Goal: Transaction & Acquisition: Purchase product/service

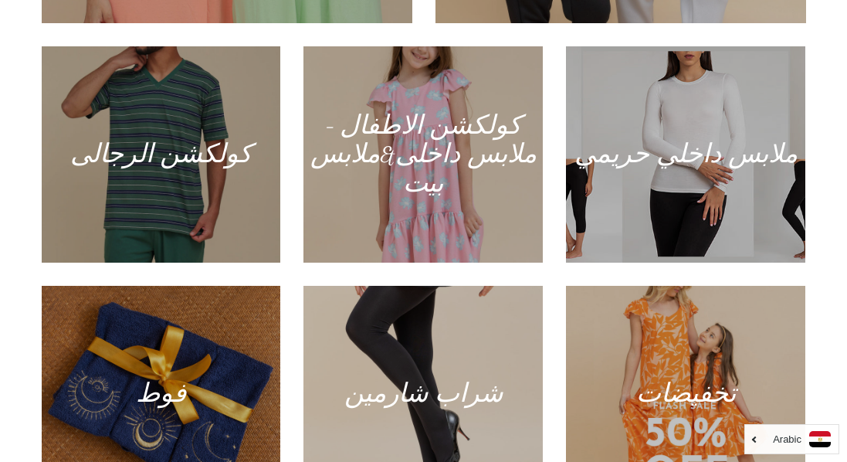
scroll to position [985, 0]
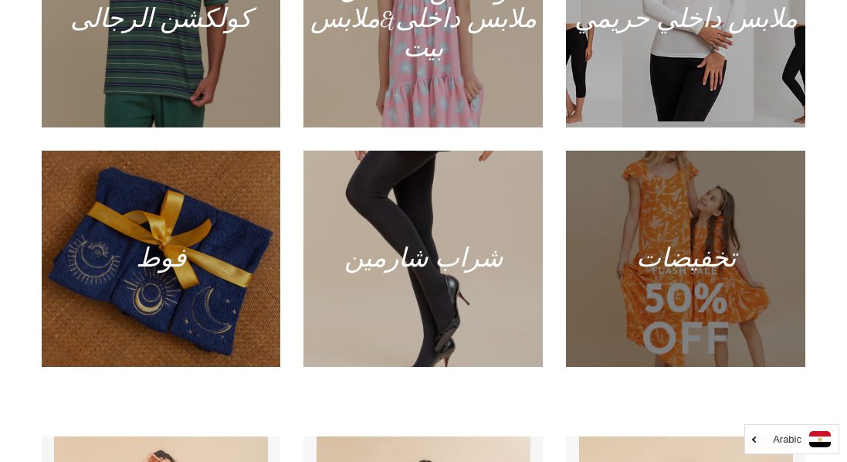
click at [705, 307] on div at bounding box center [686, 258] width 246 height 222
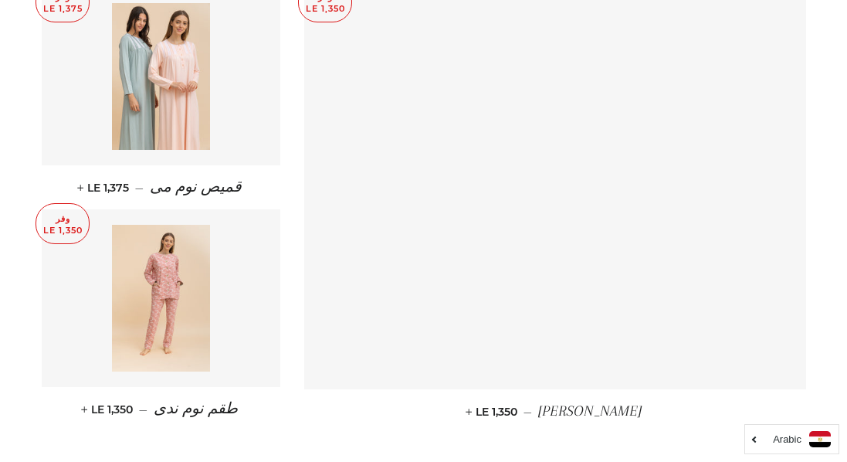
scroll to position [2074, 0]
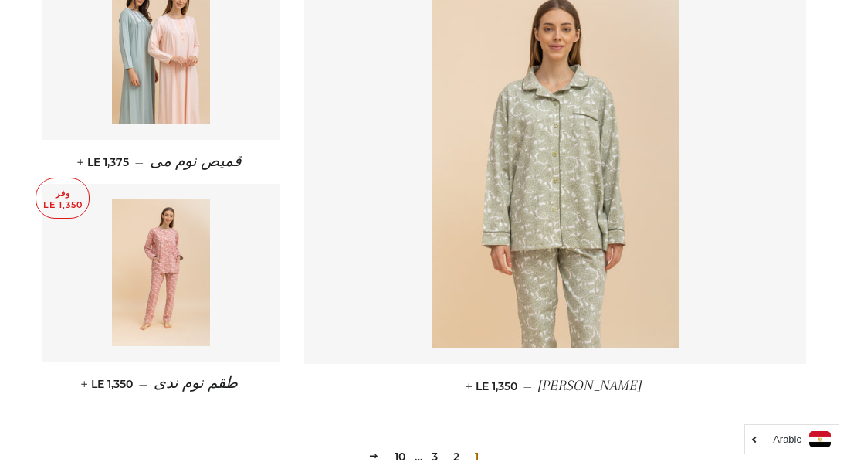
click at [449, 445] on link "2" at bounding box center [456, 456] width 19 height 23
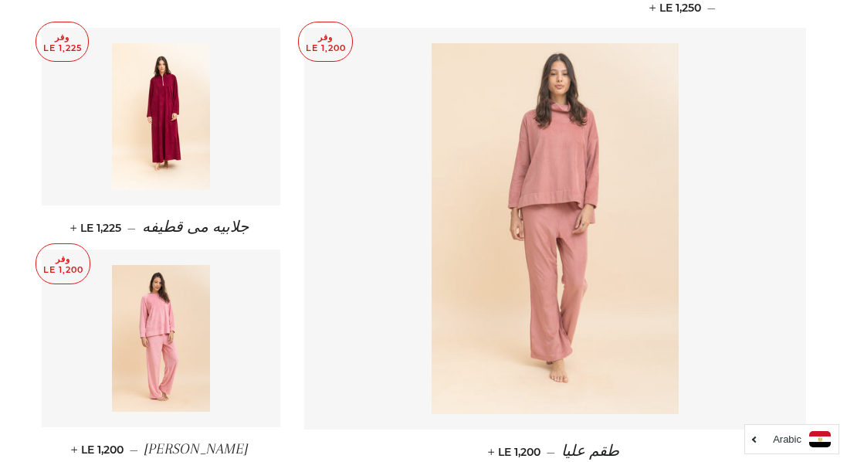
scroll to position [2323, 0]
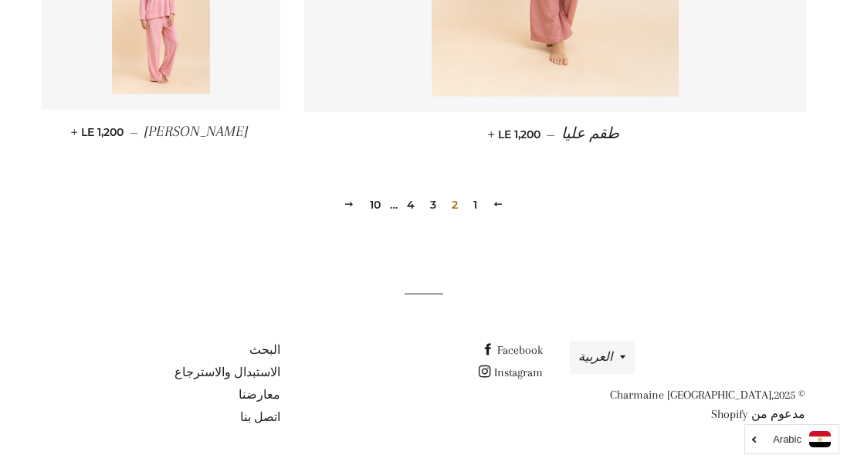
click at [434, 208] on link "3" at bounding box center [433, 204] width 19 height 23
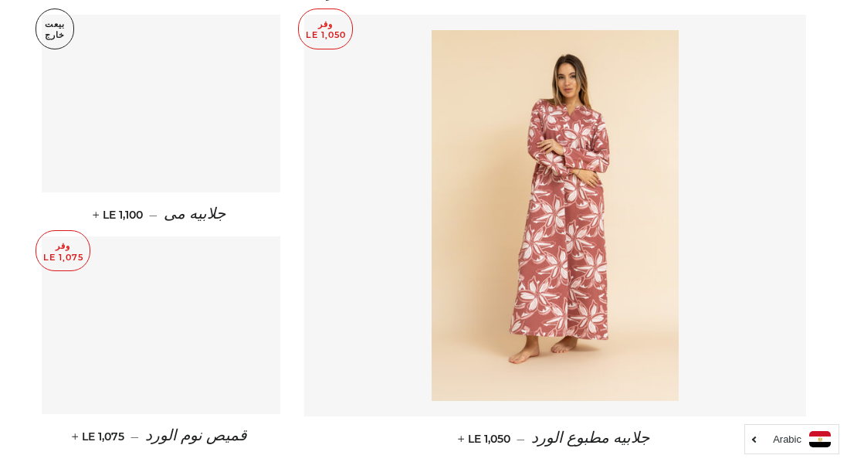
scroll to position [2304, 0]
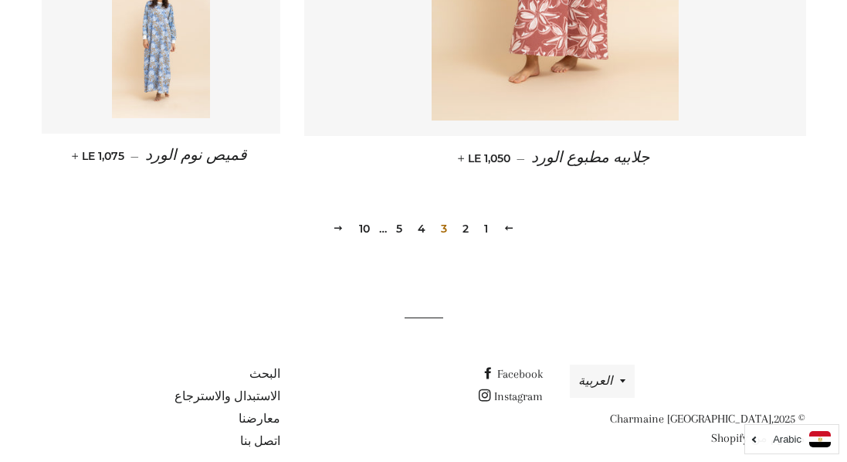
click at [421, 217] on link "4" at bounding box center [422, 228] width 20 height 23
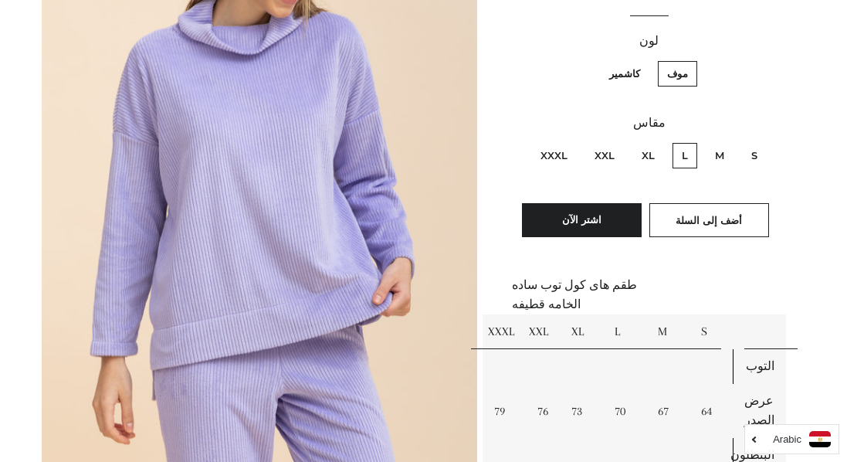
scroll to position [501, 0]
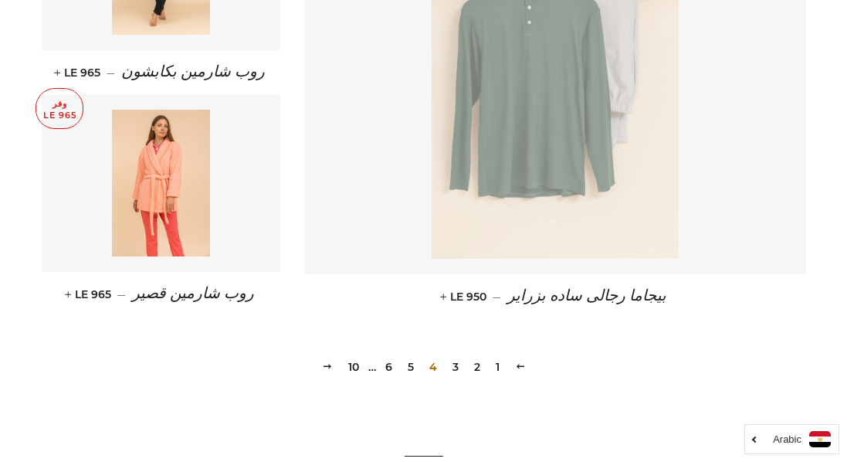
scroll to position [2147, 0]
click at [412, 354] on link "5" at bounding box center [410, 365] width 19 height 23
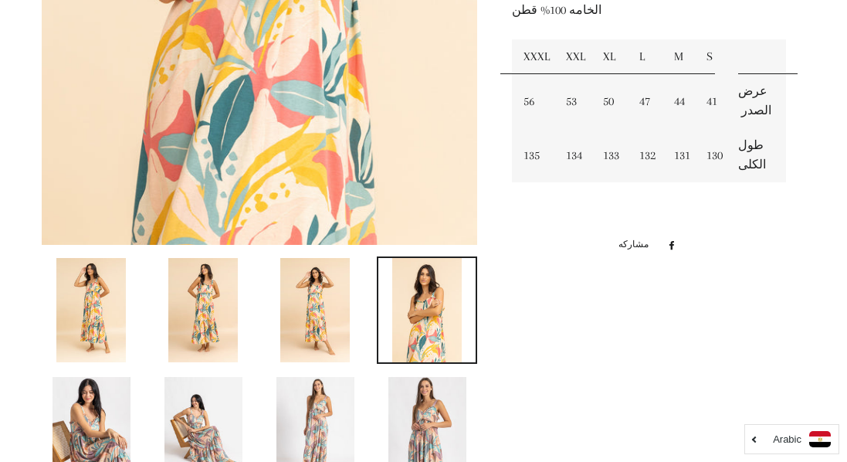
scroll to position [585, 0]
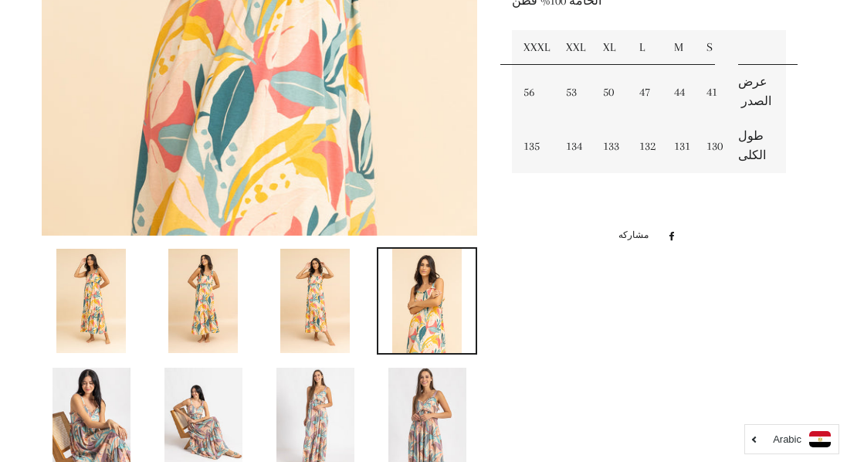
click at [324, 296] on img at bounding box center [314, 301] width 69 height 104
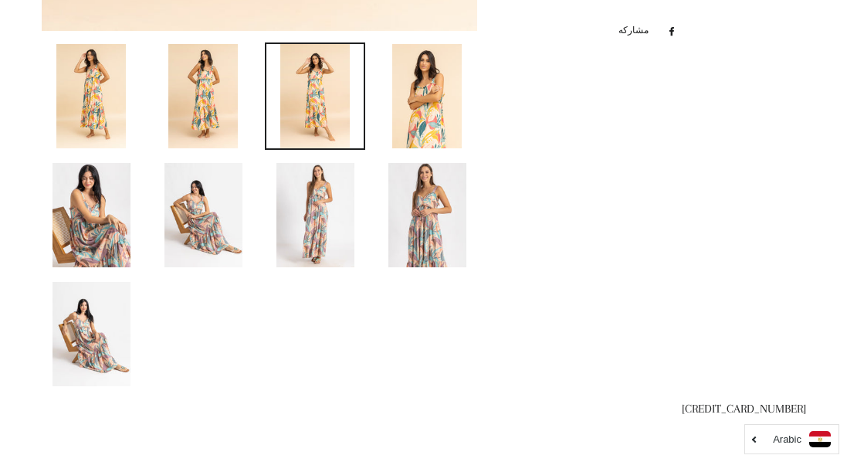
scroll to position [807, 0]
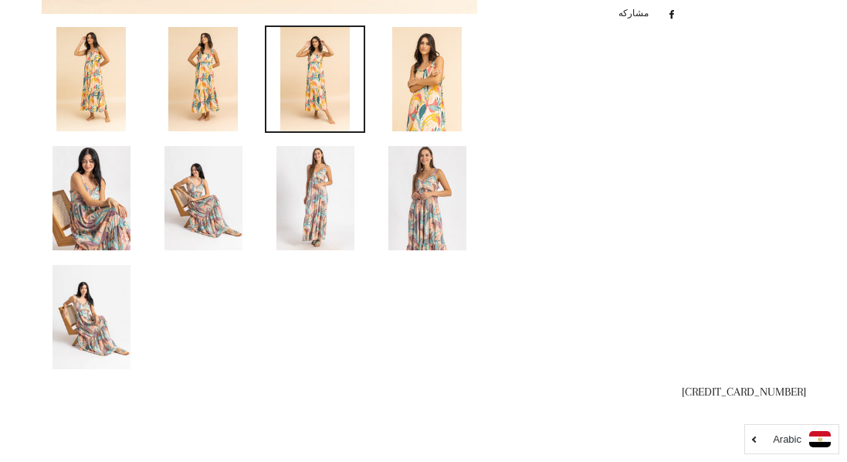
click at [323, 204] on img at bounding box center [315, 198] width 78 height 104
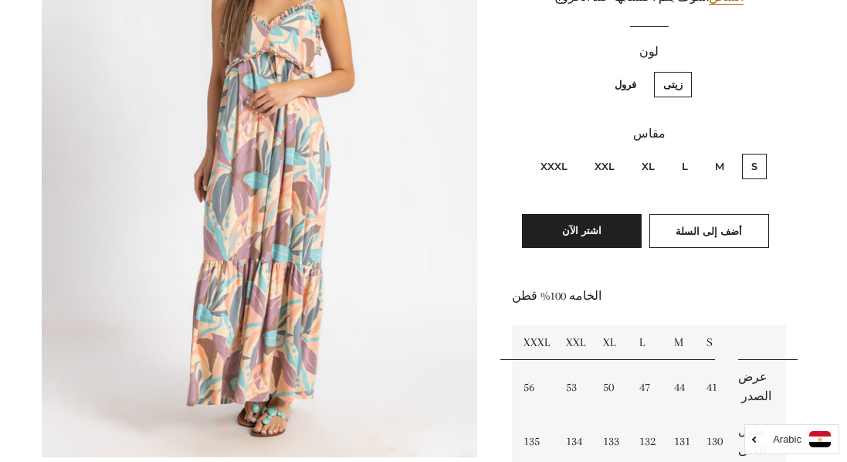
scroll to position [286, 0]
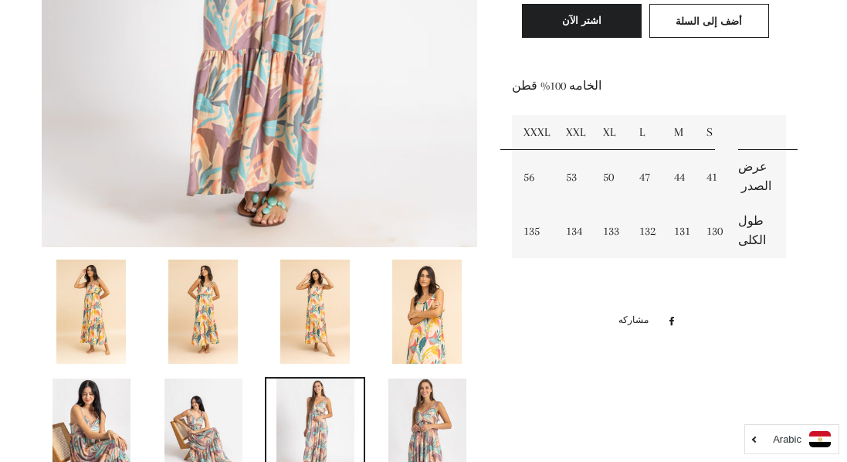
click at [322, 328] on img at bounding box center [314, 311] width 69 height 104
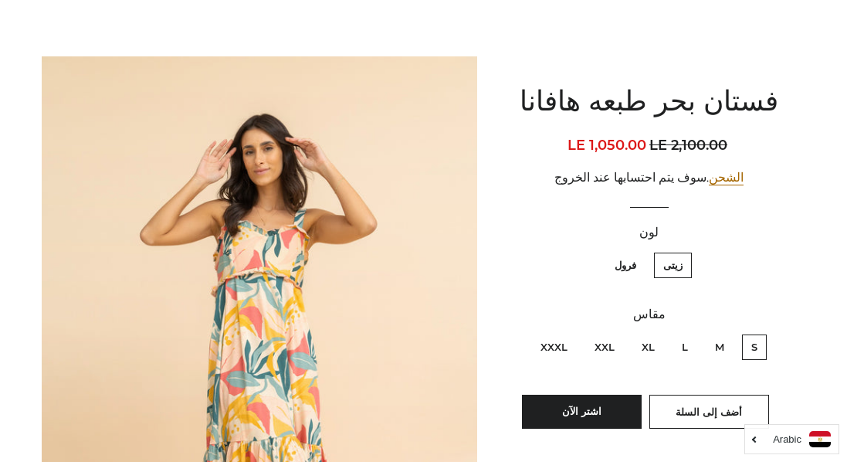
scroll to position [0, 0]
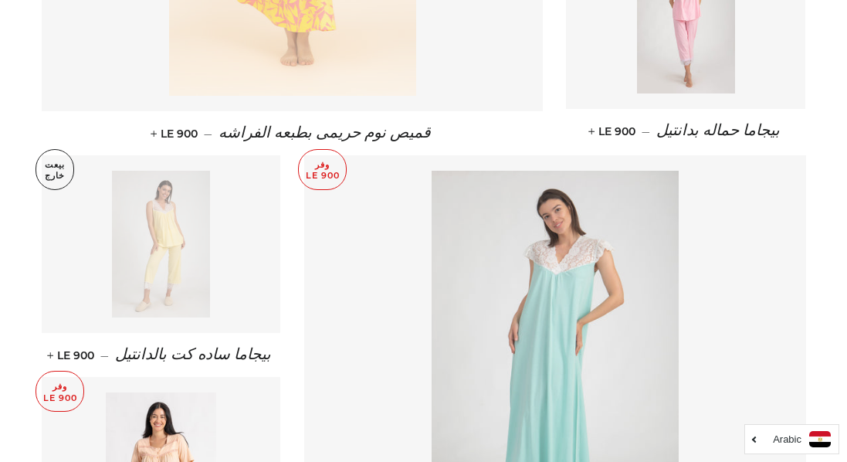
scroll to position [2166, 0]
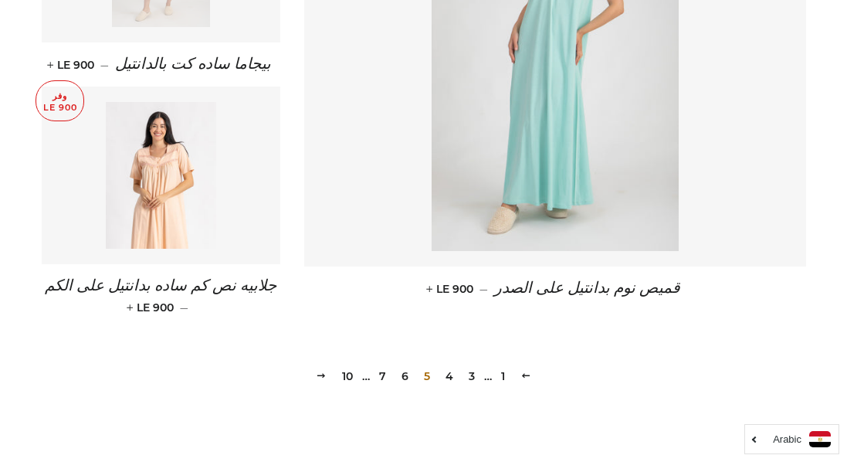
click at [407, 364] on link "6" at bounding box center [404, 375] width 19 height 23
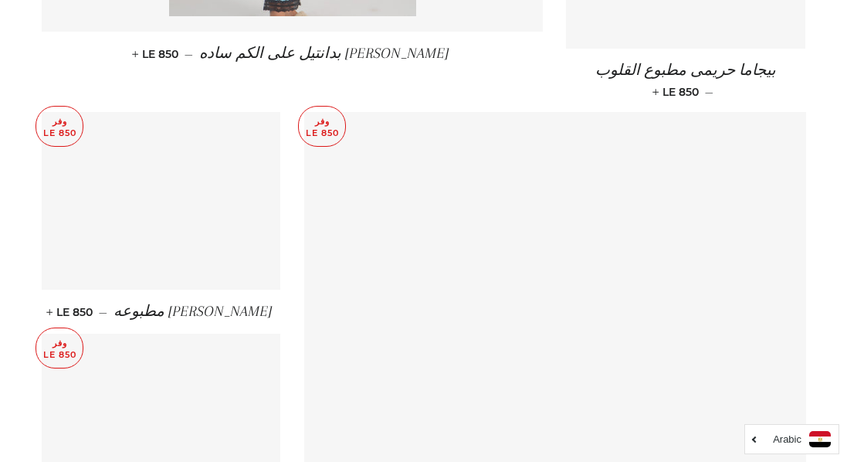
scroll to position [2147, 0]
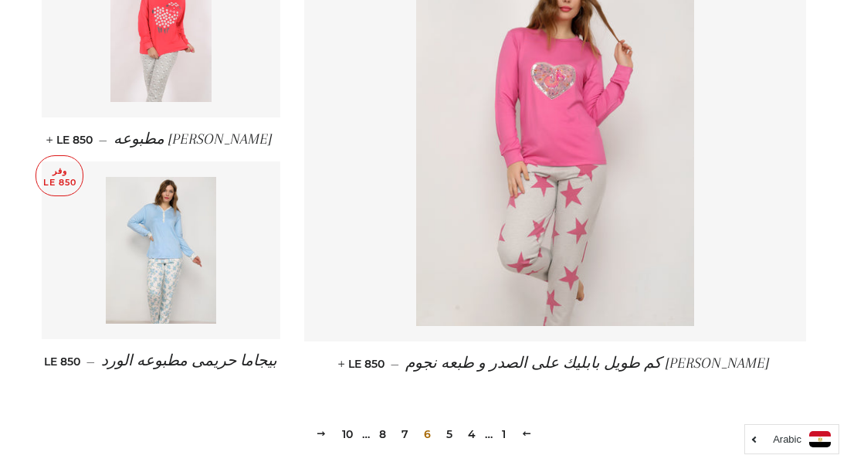
click at [401, 422] on link "7" at bounding box center [404, 433] width 19 height 23
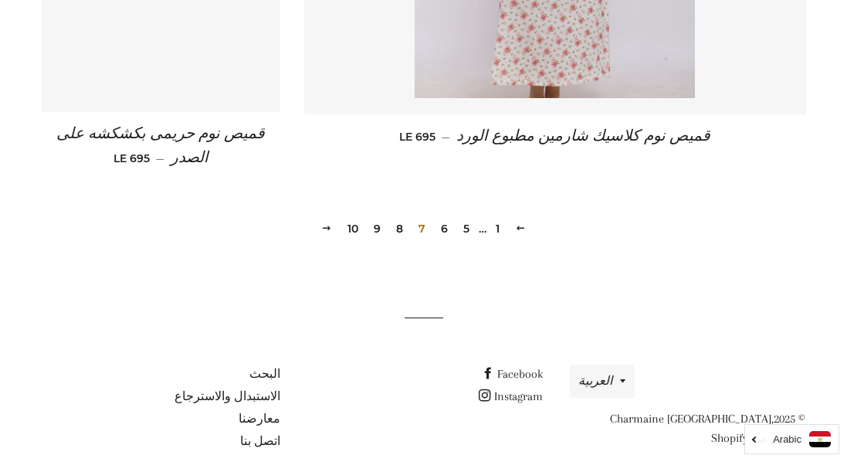
scroll to position [2304, 0]
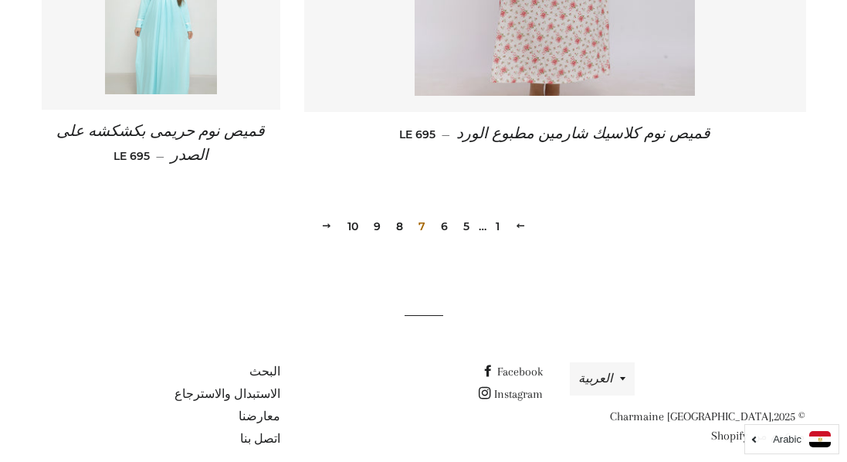
click at [401, 215] on link "8" at bounding box center [399, 226] width 19 height 23
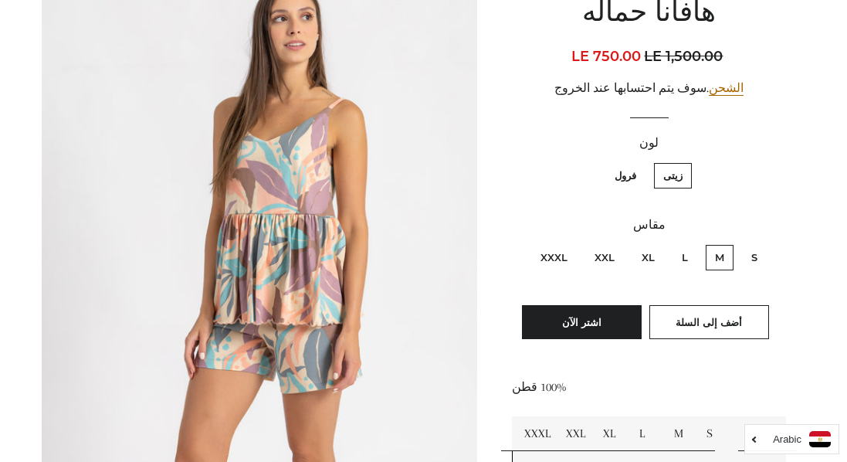
scroll to position [239, 0]
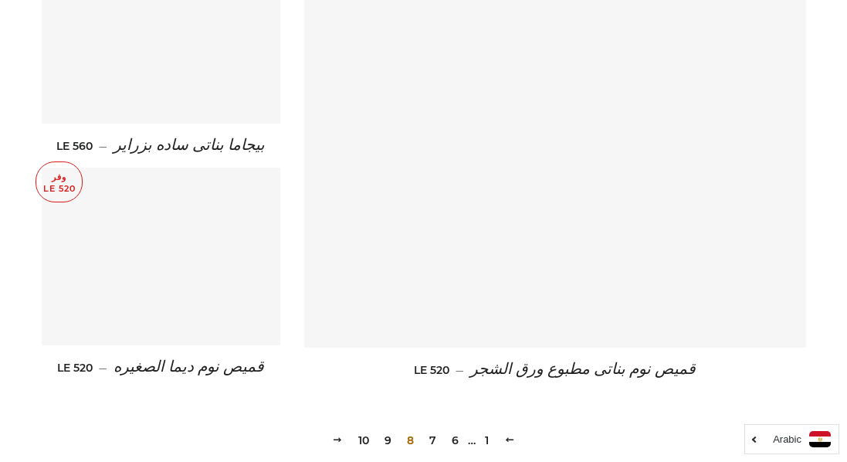
scroll to position [2179, 0]
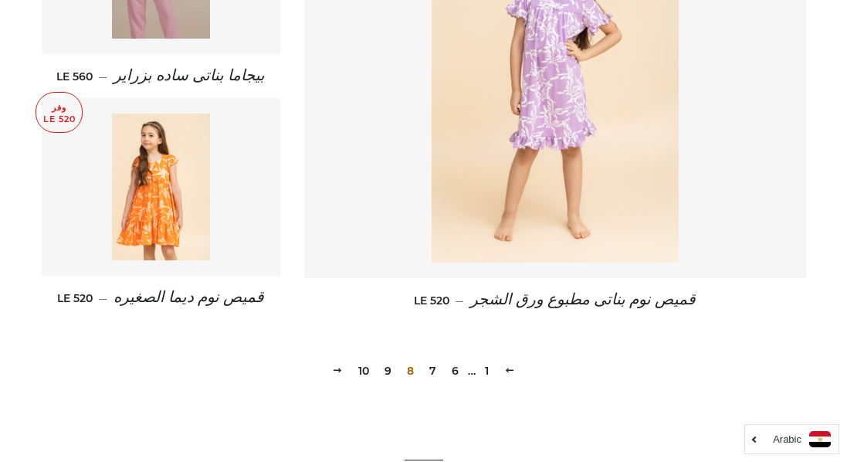
click at [389, 359] on link "9" at bounding box center [387, 370] width 19 height 23
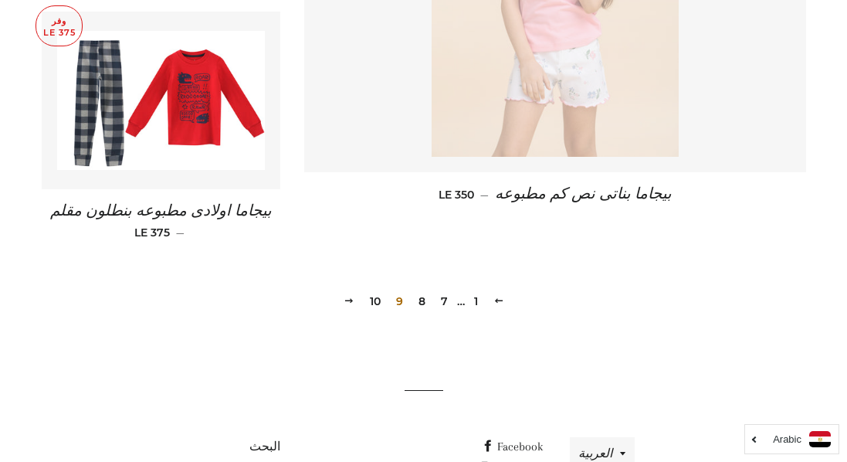
scroll to position [2322, 0]
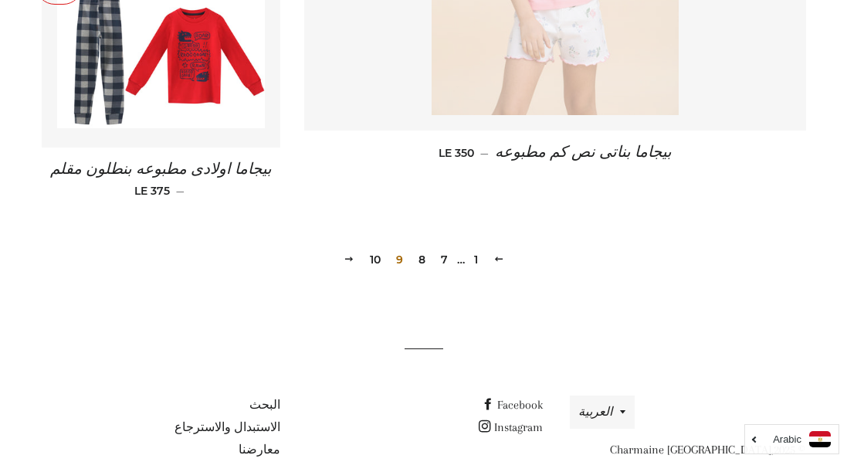
click at [378, 248] on link "10" at bounding box center [375, 259] width 23 height 23
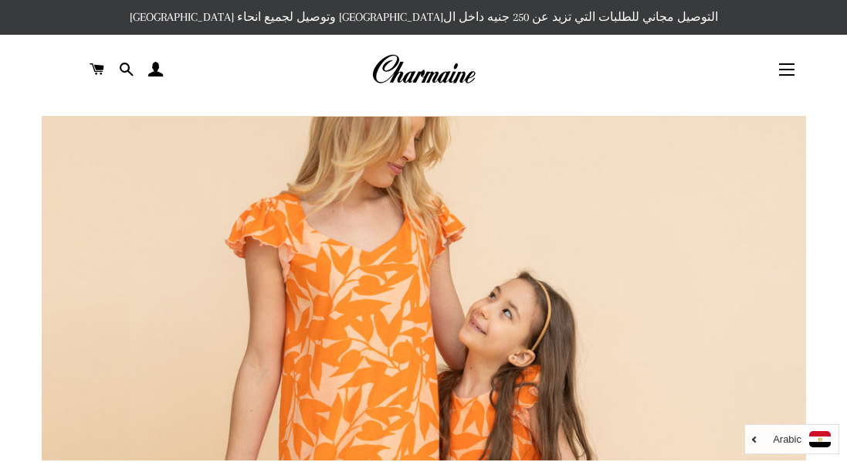
click at [402, 69] on img at bounding box center [423, 70] width 104 height 34
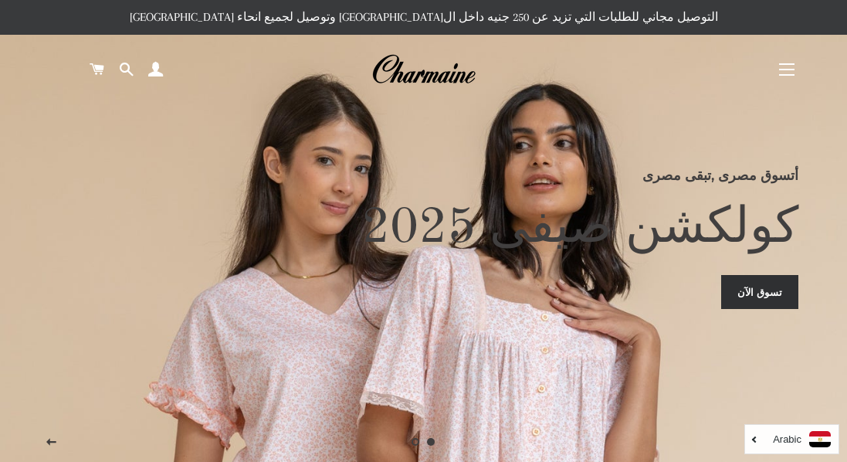
click at [784, 72] on button "التنقل في الموقع" at bounding box center [786, 69] width 39 height 39
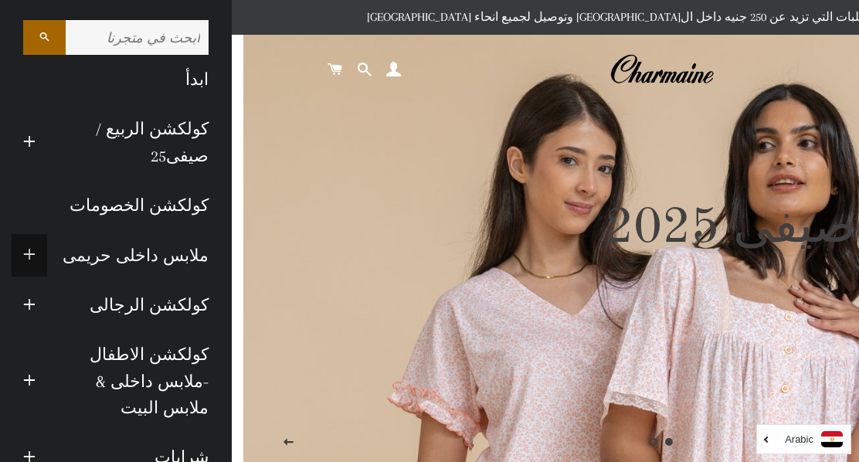
click at [36, 255] on span "button" at bounding box center [29, 255] width 12 height 19
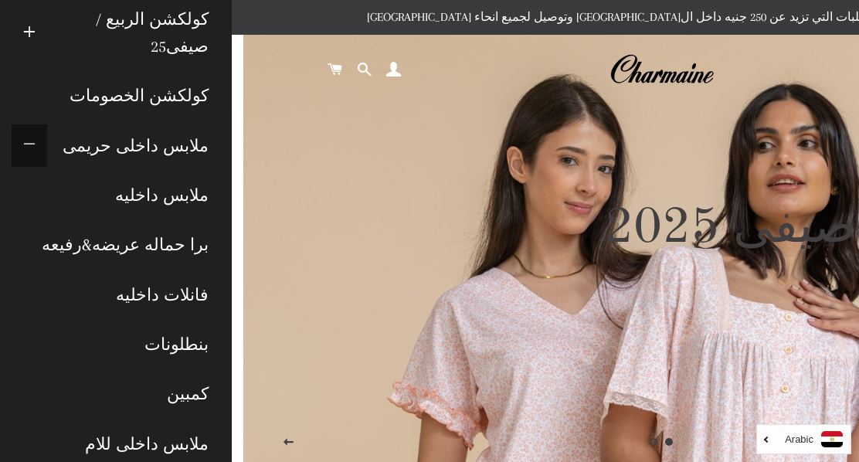
scroll to position [242, 0]
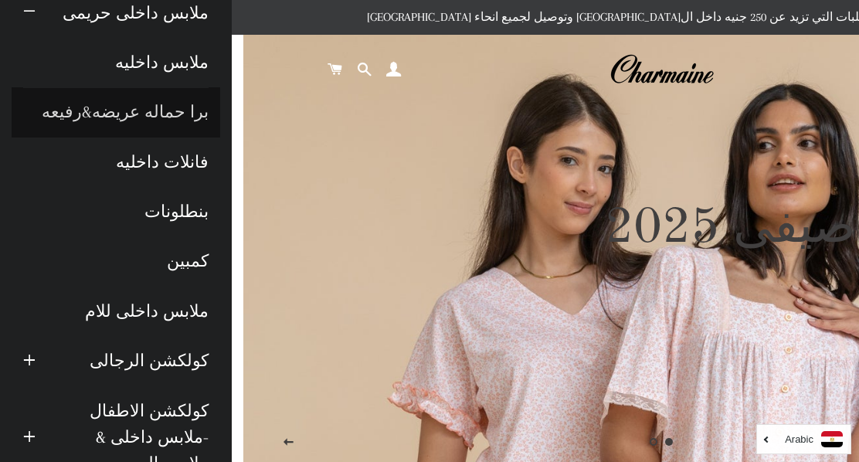
click at [163, 114] on link "برا حماله عريضه&رفيعه" at bounding box center [116, 111] width 208 height 49
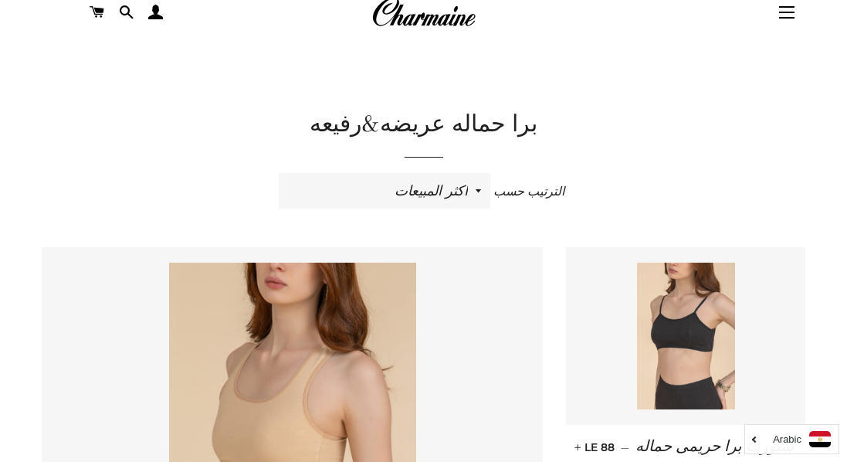
scroll to position [41, 0]
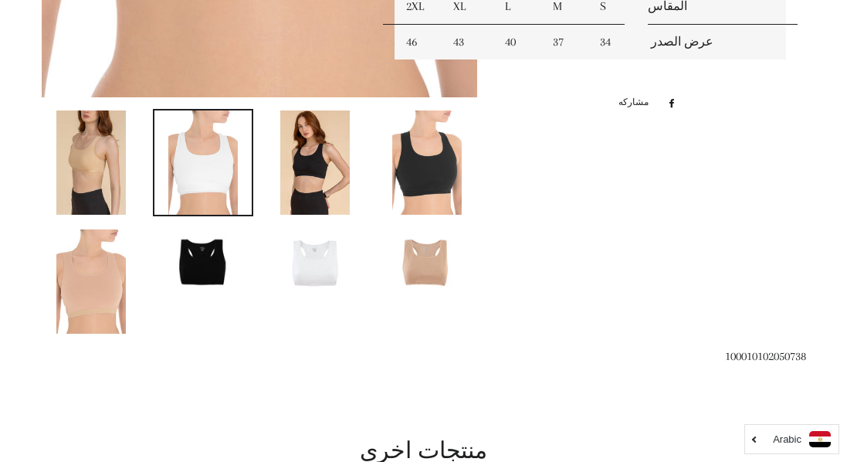
scroll to position [726, 0]
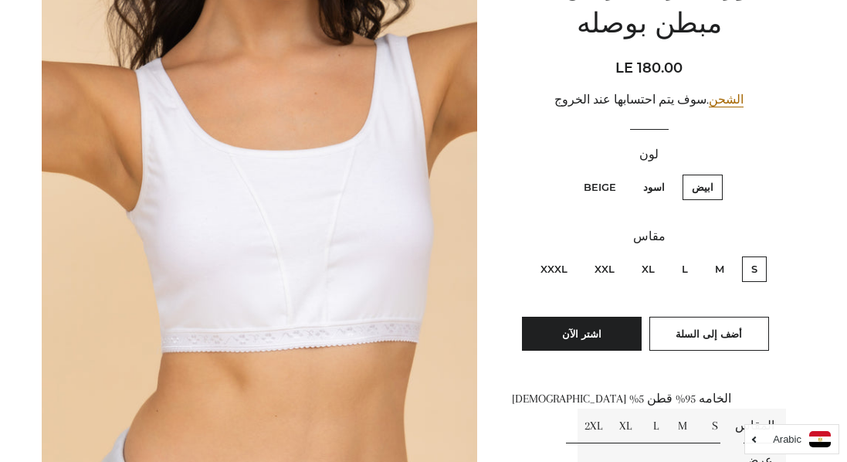
scroll to position [229, 0]
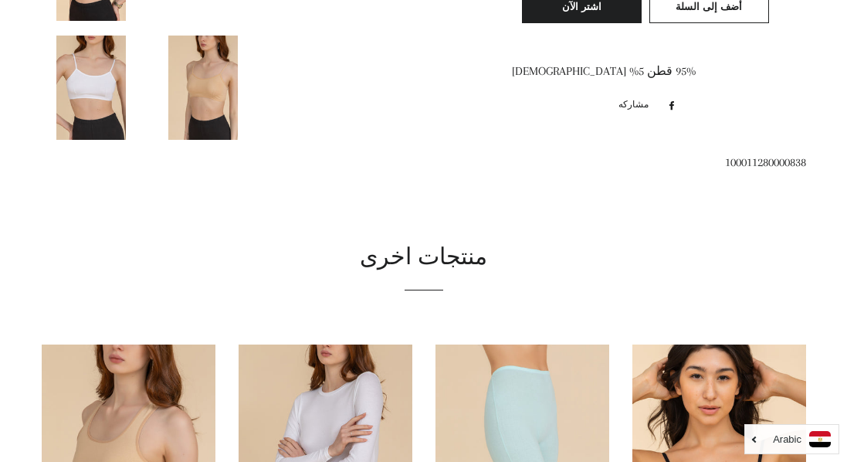
scroll to position [584, 0]
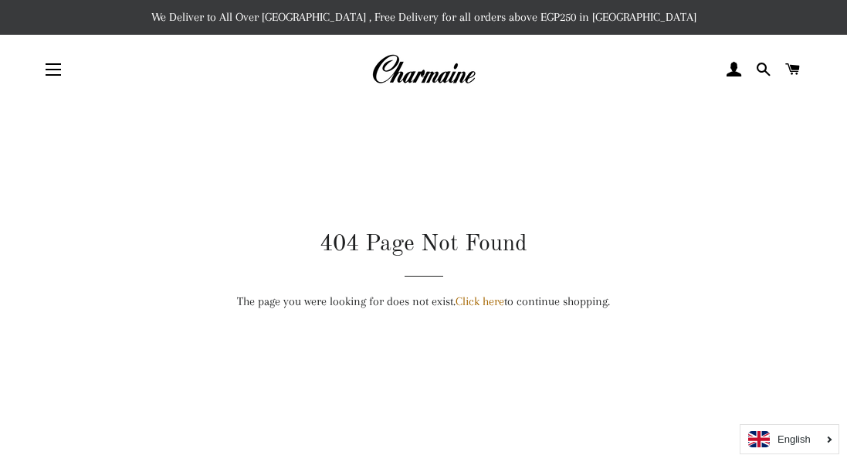
click at [409, 70] on img at bounding box center [423, 70] width 104 height 34
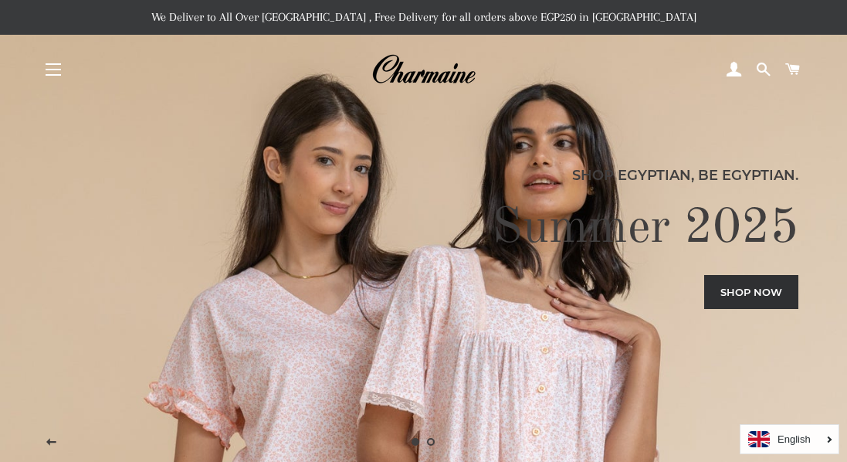
click at [49, 80] on button "Site navigation" at bounding box center [53, 69] width 39 height 39
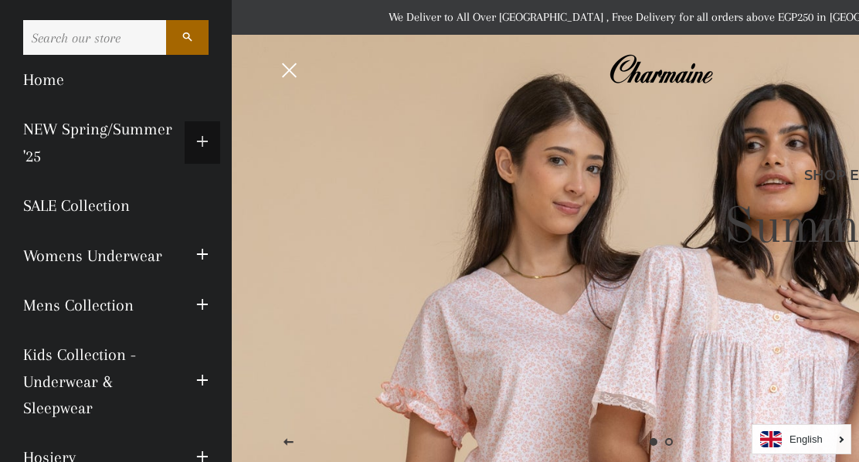
click at [196, 145] on span "button" at bounding box center [202, 142] width 12 height 19
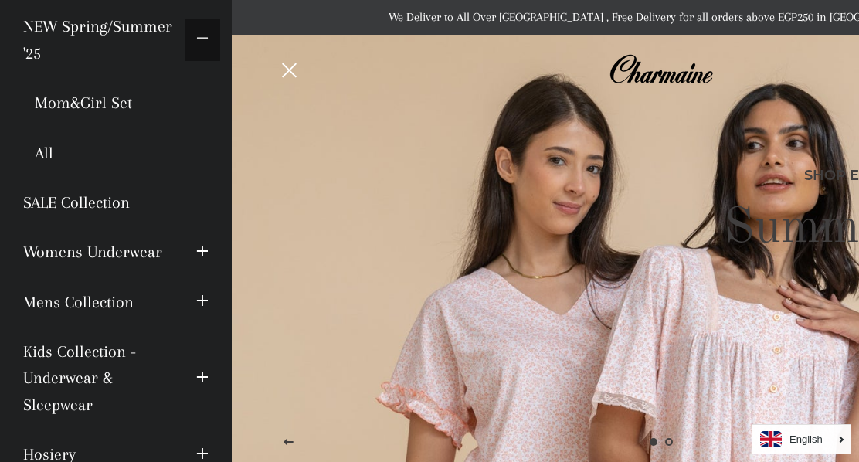
scroll to position [107, 0]
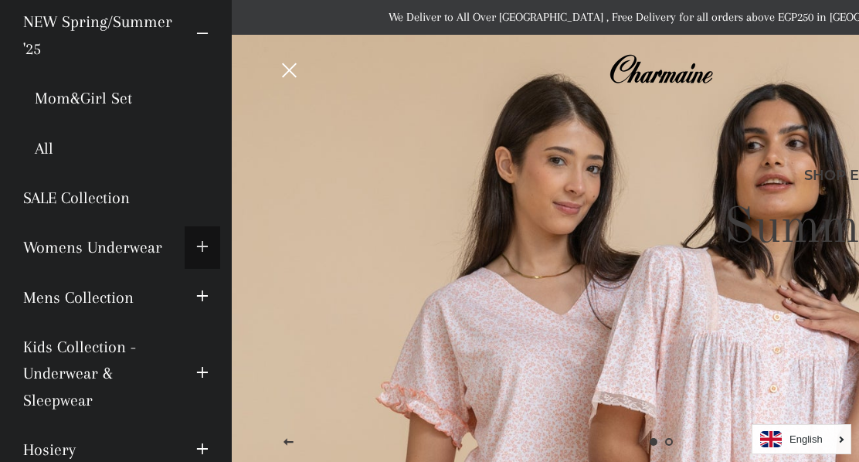
click at [196, 247] on span "button" at bounding box center [202, 247] width 12 height 19
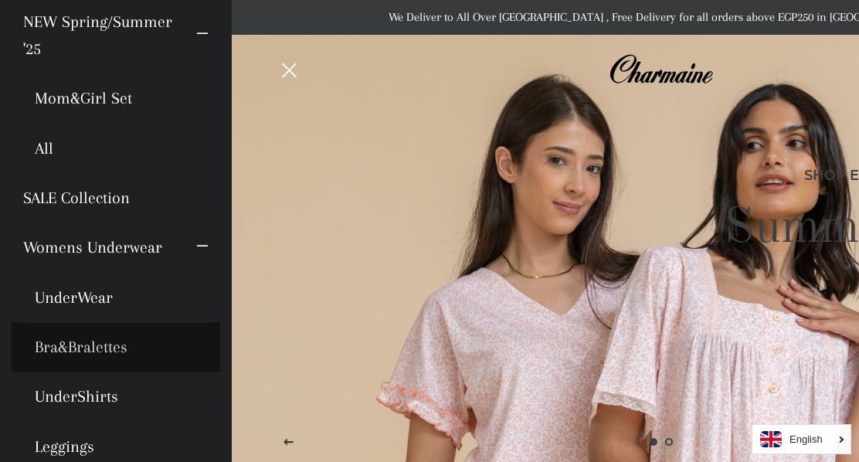
click at [93, 352] on link "Bra&Bralettes" at bounding box center [116, 346] width 208 height 49
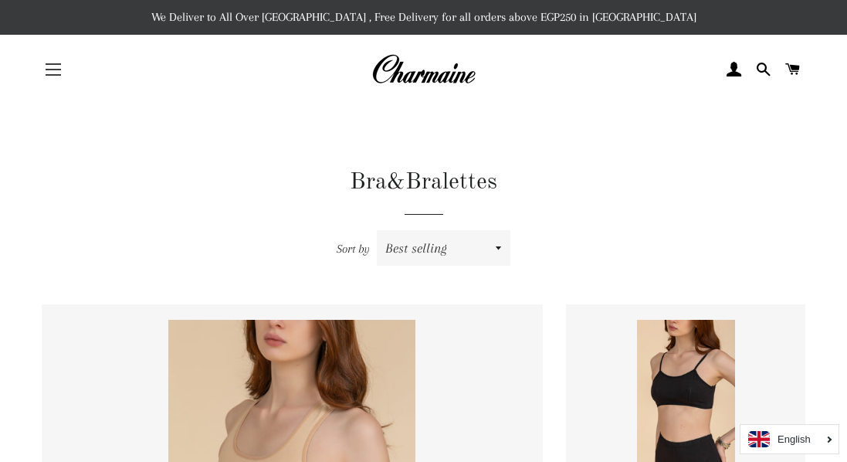
click at [49, 74] on span "button" at bounding box center [53, 75] width 15 height 2
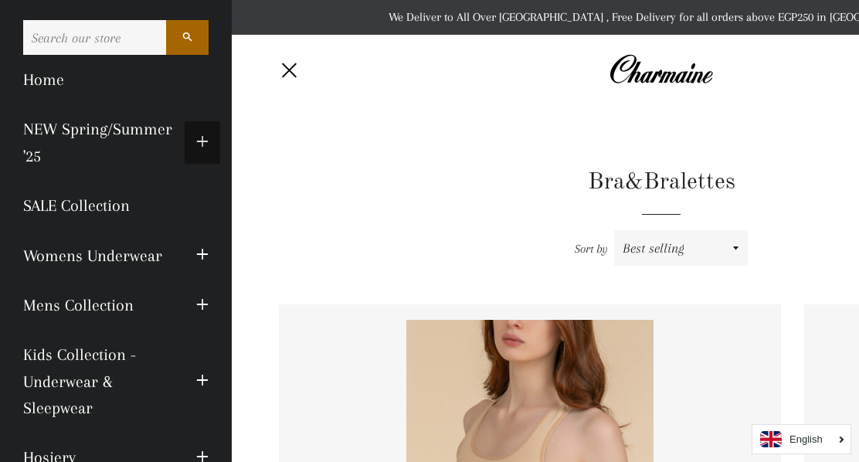
click at [196, 139] on span "button" at bounding box center [202, 142] width 12 height 19
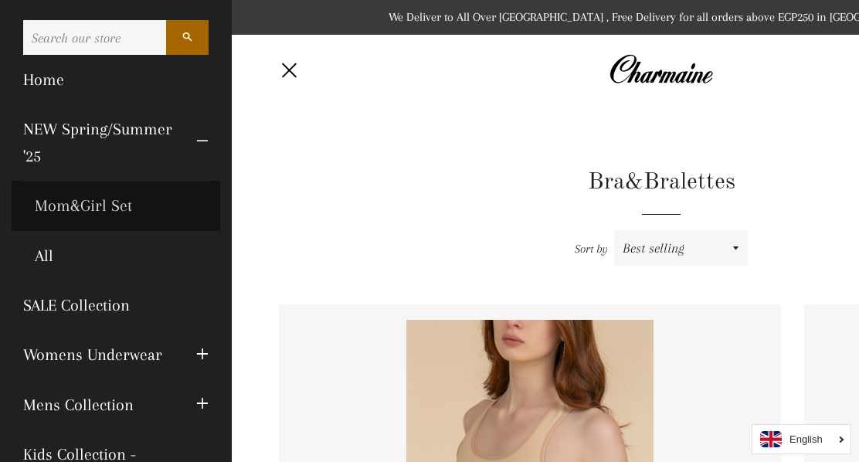
click at [95, 212] on link "Mom&Girl Set" at bounding box center [116, 205] width 208 height 49
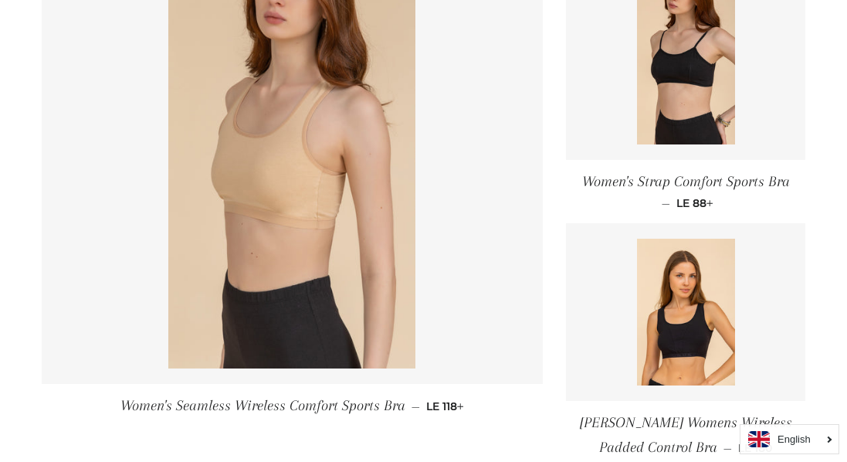
scroll to position [326, 0]
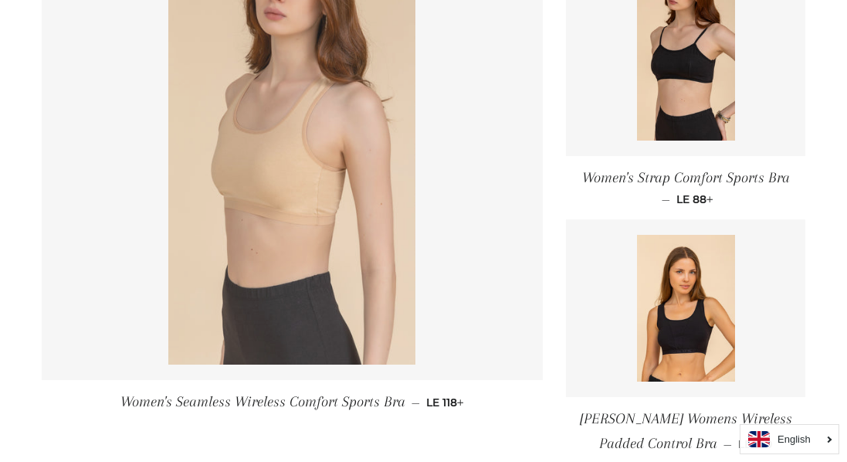
click at [254, 130] on img at bounding box center [291, 179] width 247 height 371
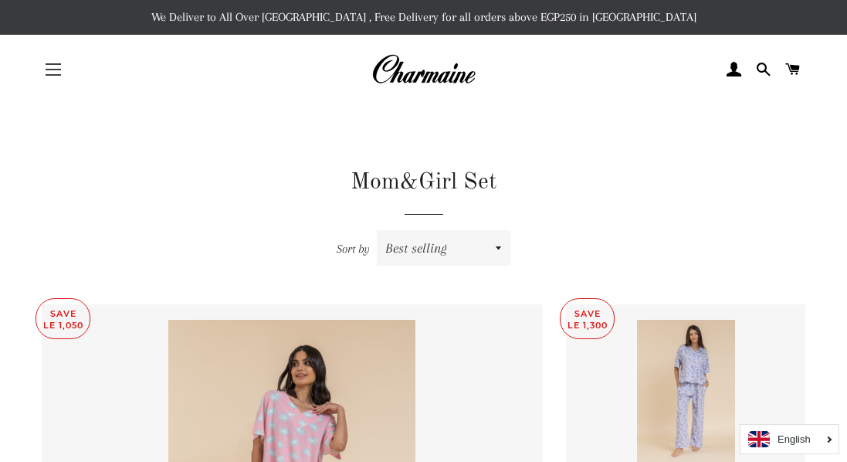
click at [60, 66] on button "Site navigation" at bounding box center [53, 69] width 39 height 39
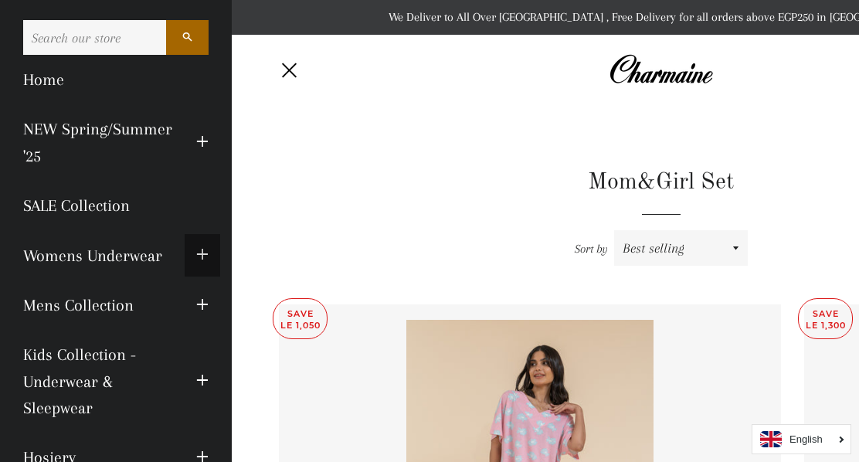
click at [196, 262] on span "button" at bounding box center [202, 255] width 12 height 19
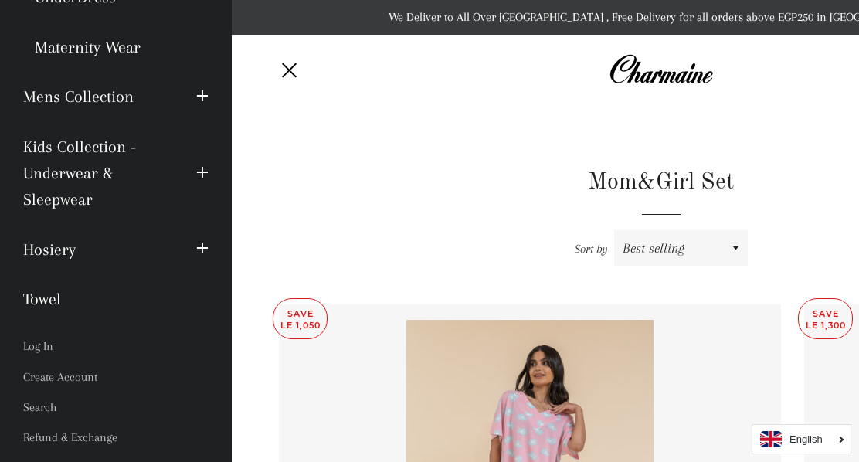
scroll to position [540, 0]
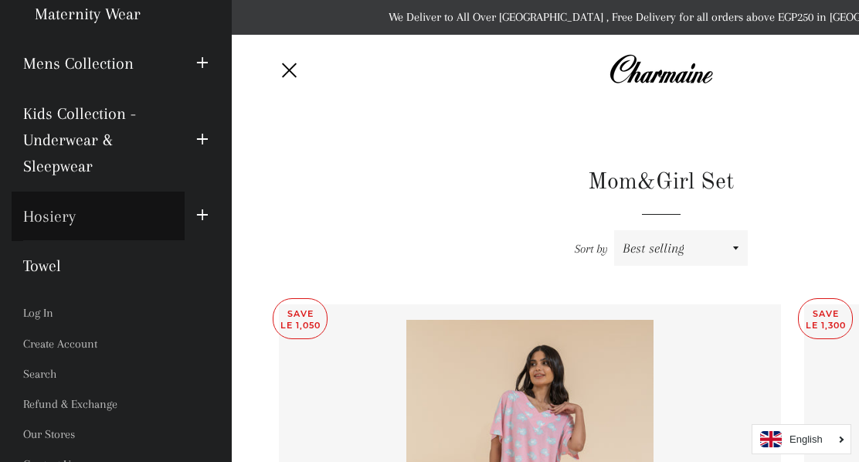
click at [67, 209] on link "Hosiery" at bounding box center [98, 215] width 173 height 49
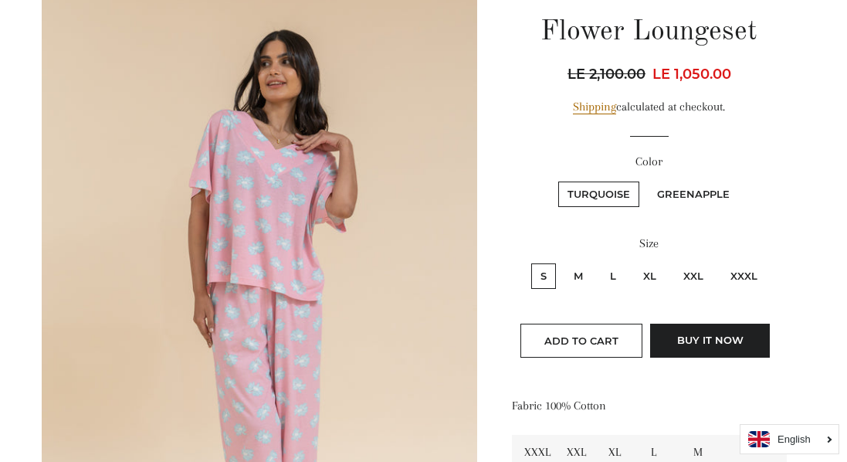
scroll to position [182, 0]
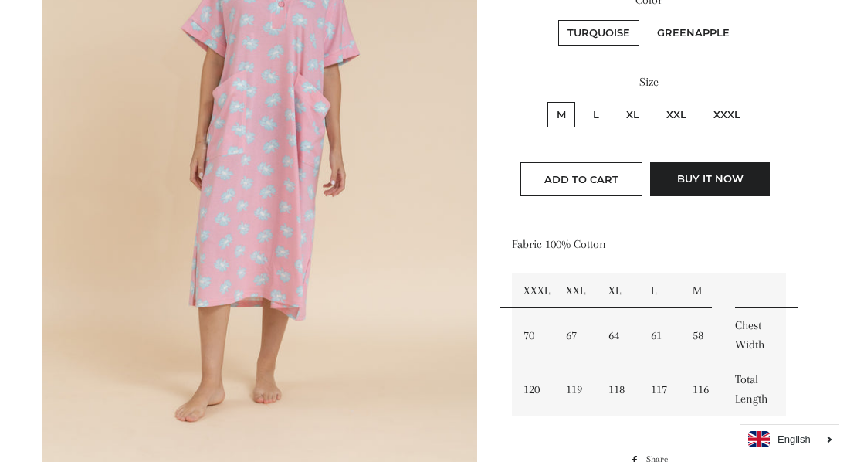
scroll to position [354, 0]
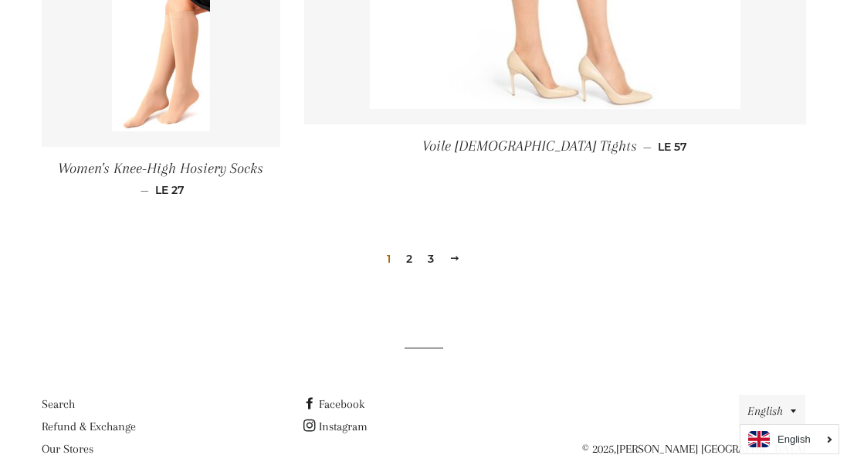
scroll to position [2418, 0]
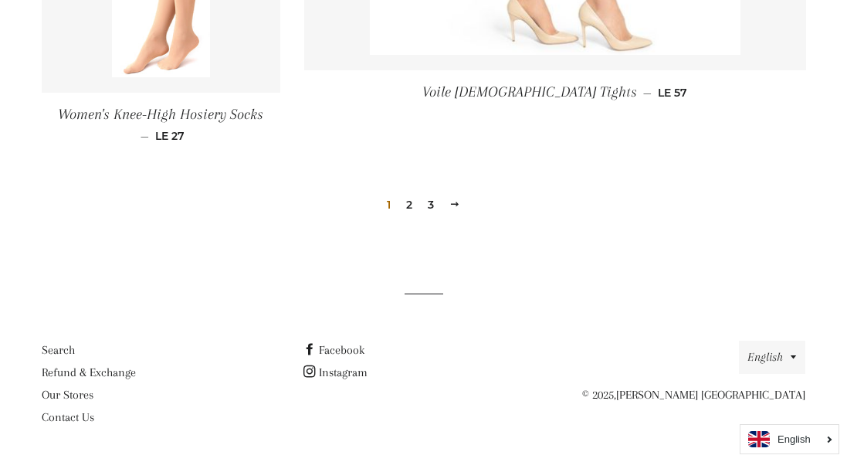
click at [409, 207] on link "2" at bounding box center [409, 204] width 19 height 23
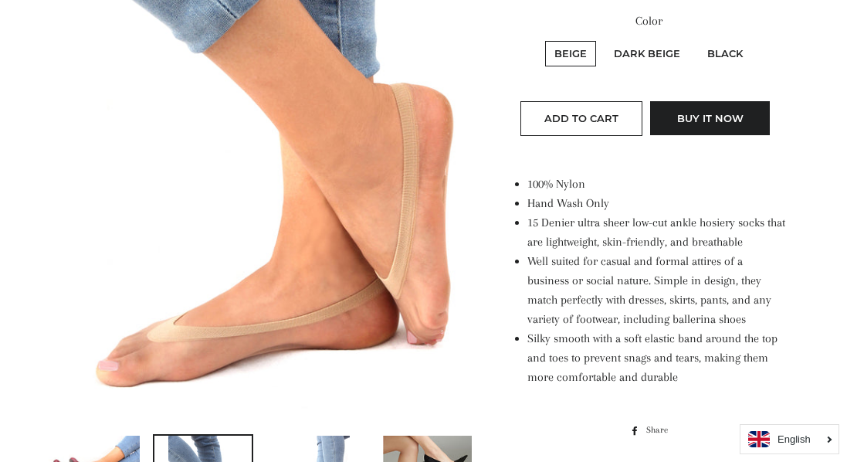
scroll to position [399, 0]
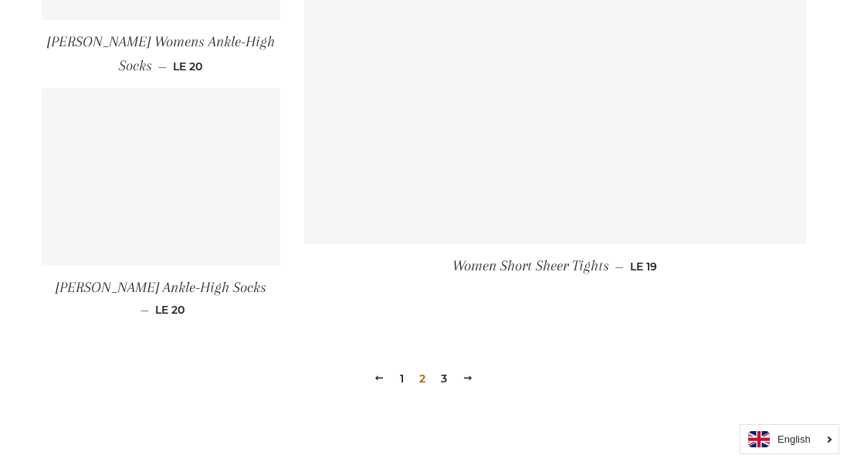
scroll to position [2197, 0]
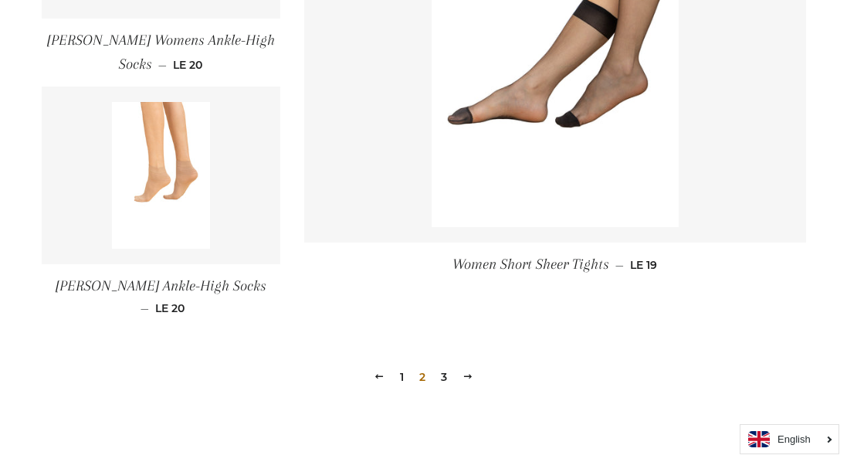
click at [446, 365] on link "3" at bounding box center [444, 376] width 19 height 23
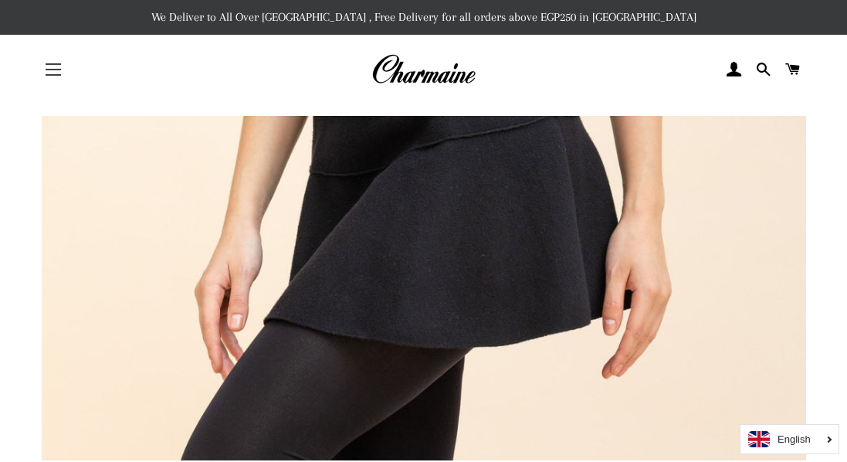
click at [49, 74] on span "button" at bounding box center [53, 75] width 15 height 2
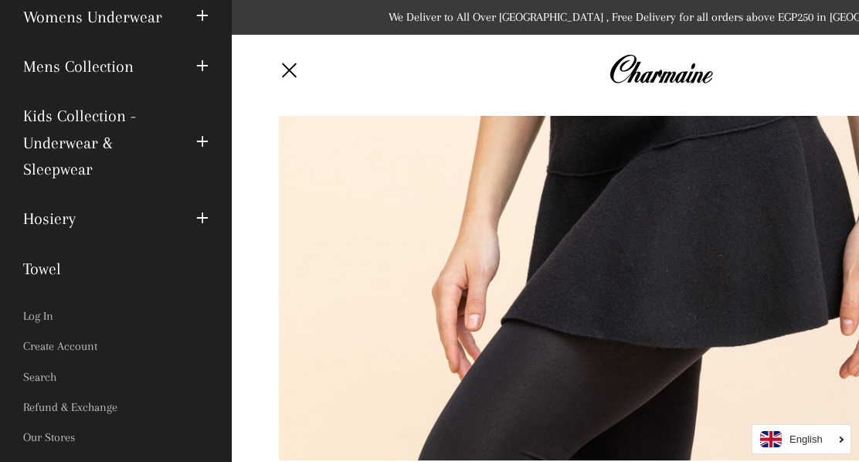
scroll to position [259, 0]
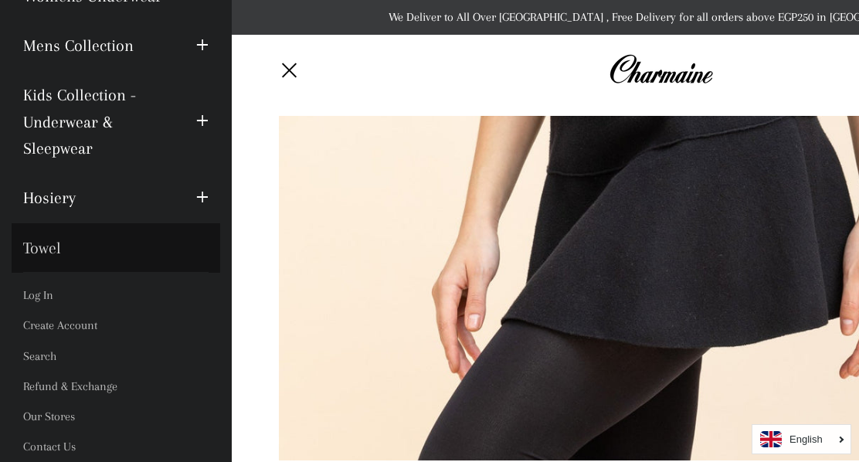
click at [58, 250] on link "Towel" at bounding box center [116, 247] width 208 height 49
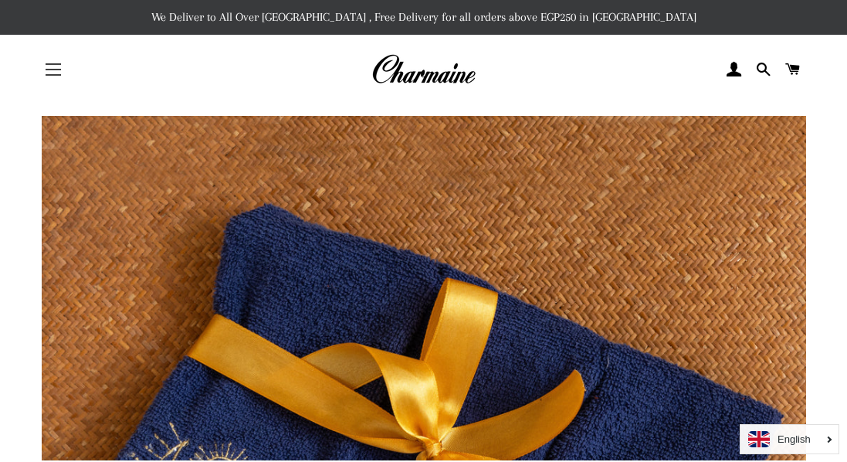
click at [63, 72] on button "Site navigation" at bounding box center [53, 69] width 39 height 39
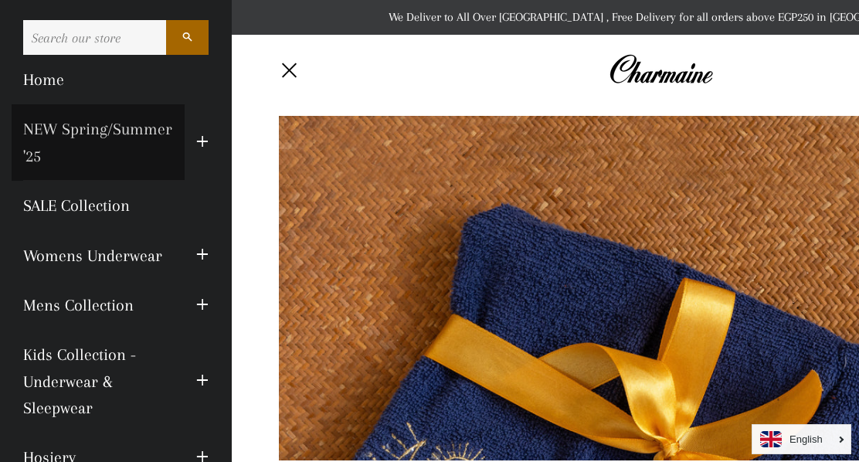
click at [146, 147] on link "NEW Spring/Summer '25" at bounding box center [98, 142] width 173 height 76
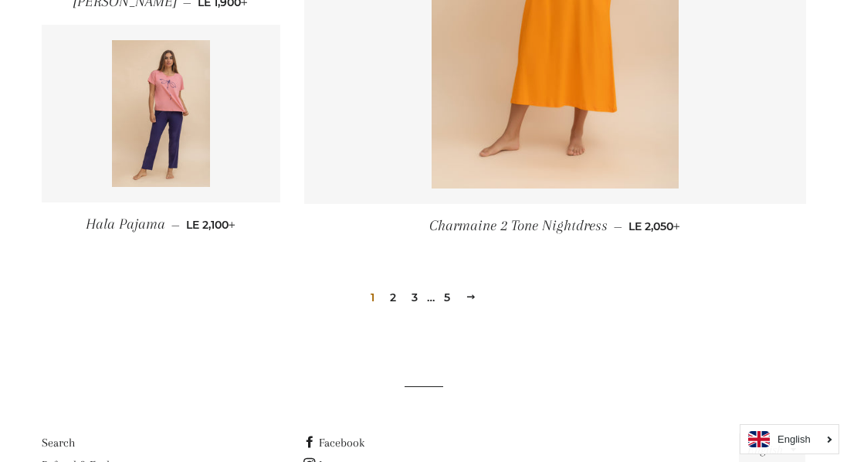
scroll to position [2207, 0]
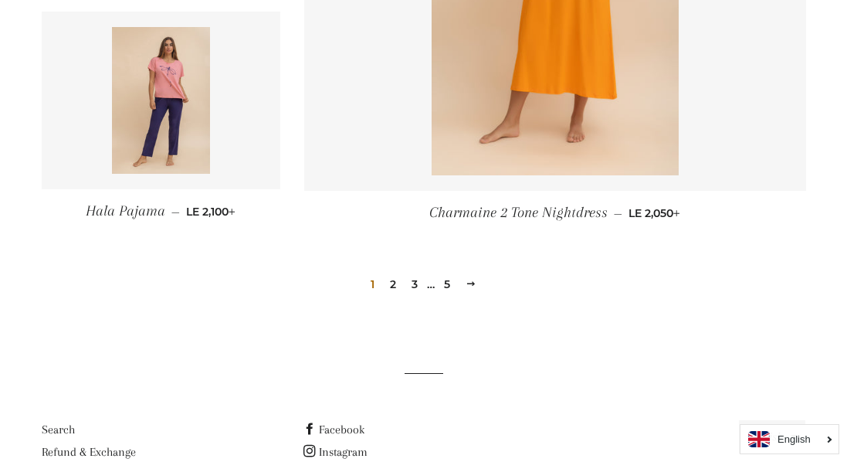
click at [391, 283] on link "2" at bounding box center [393, 284] width 19 height 23
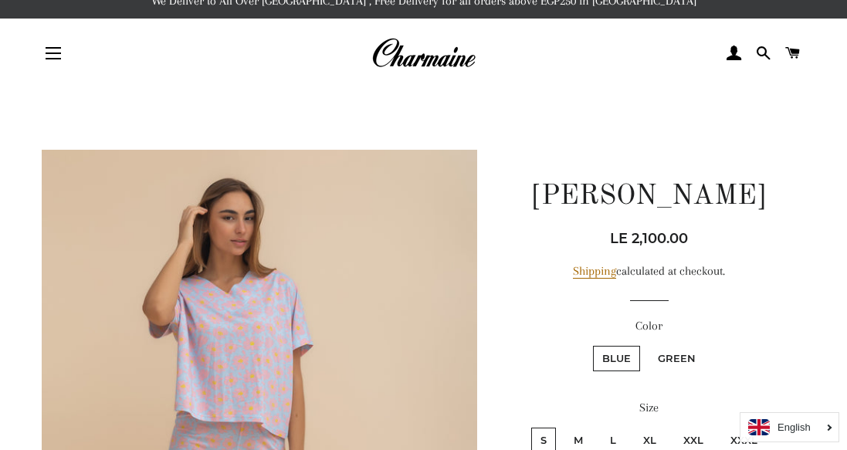
scroll to position [6, 0]
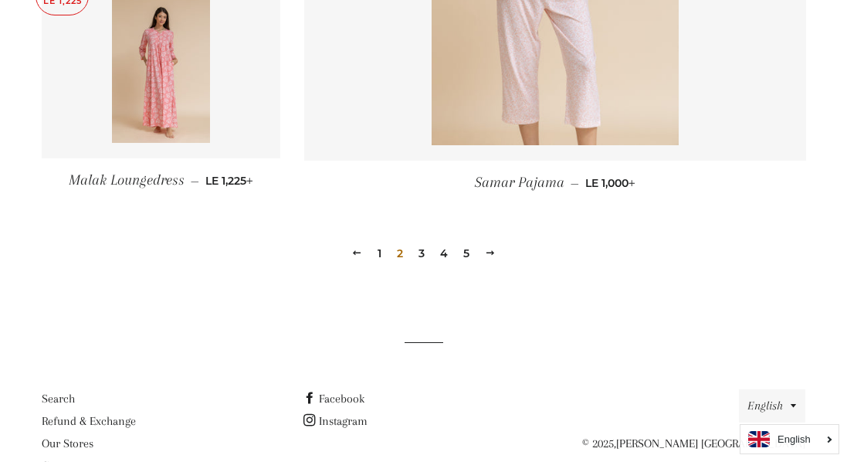
scroll to position [2258, 0]
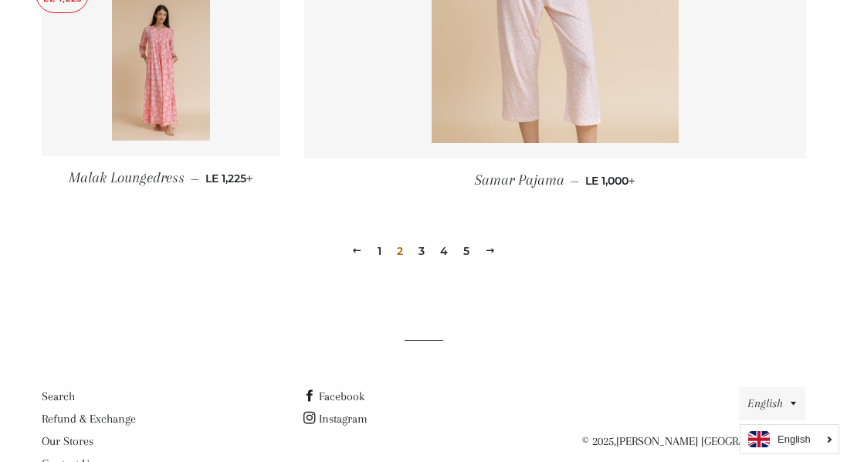
click at [422, 250] on link "3" at bounding box center [421, 250] width 19 height 23
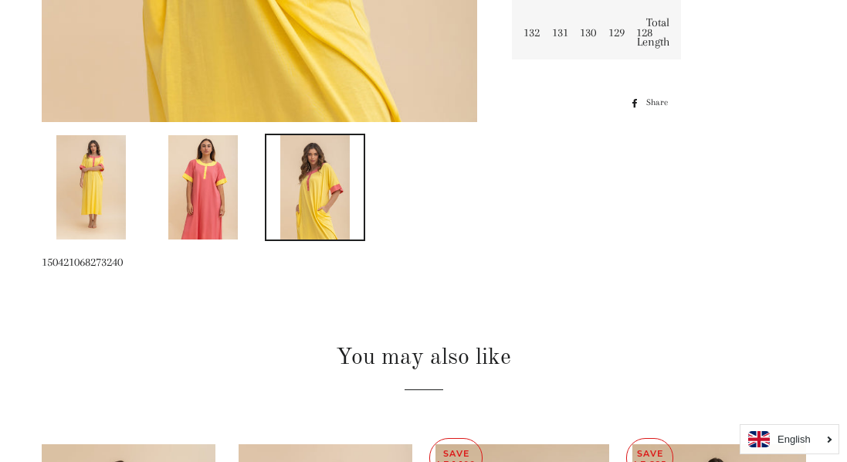
click at [208, 206] on img at bounding box center [202, 187] width 69 height 104
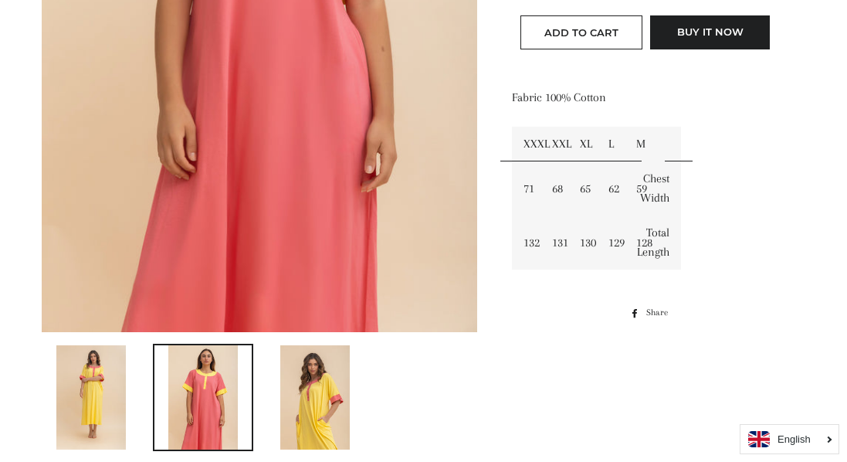
scroll to position [496, 0]
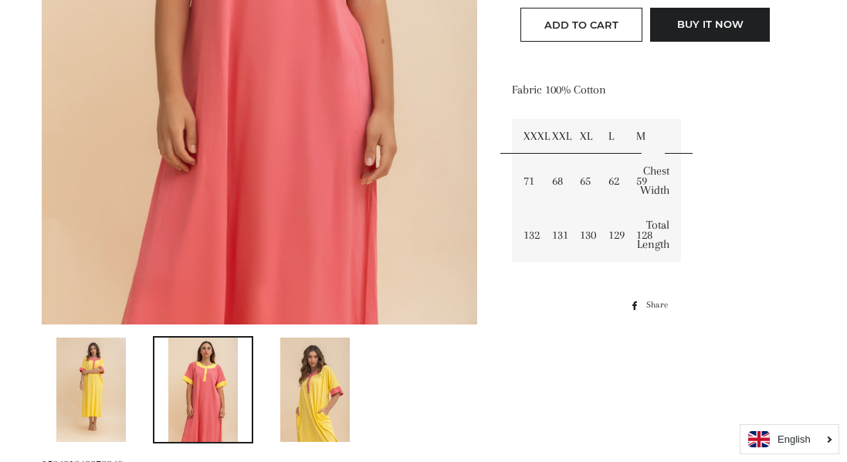
click at [311, 391] on img at bounding box center [314, 389] width 69 height 104
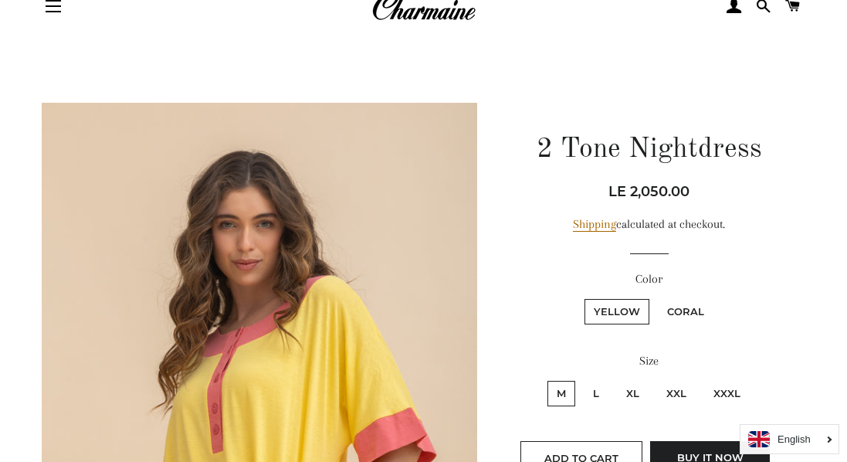
scroll to position [0, 0]
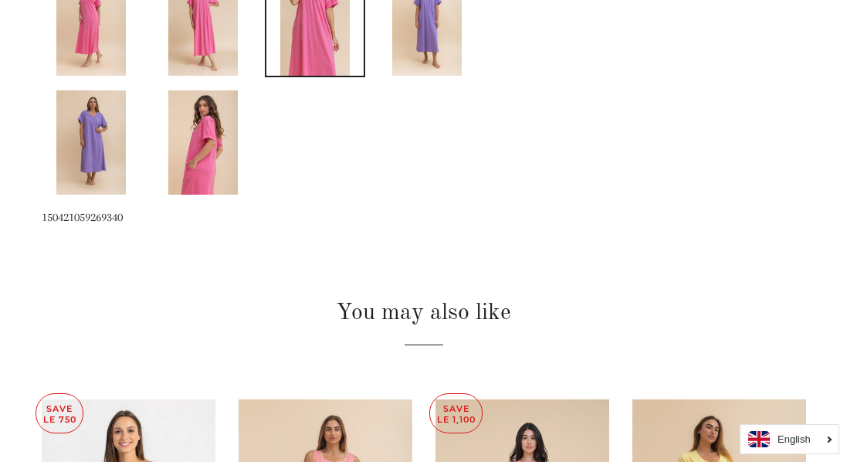
scroll to position [865, 0]
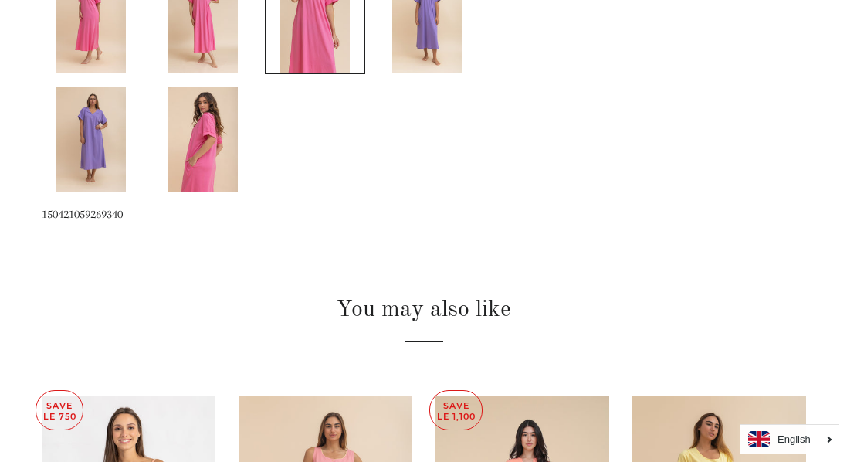
click at [420, 29] on img at bounding box center [426, 20] width 69 height 104
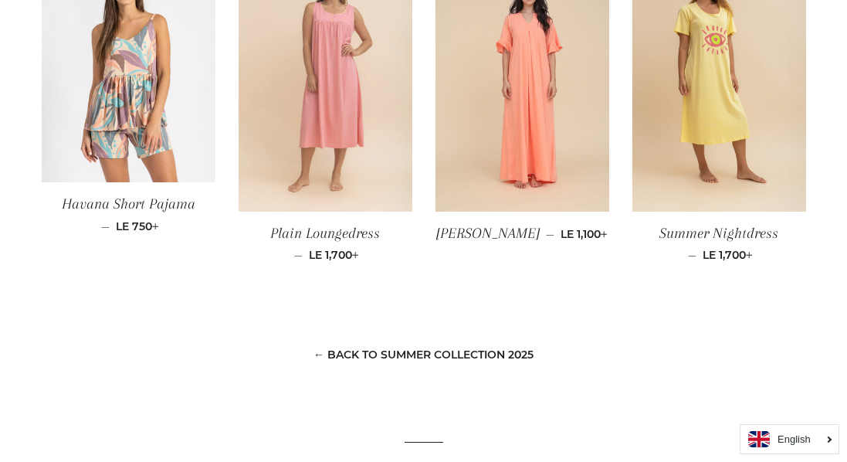
scroll to position [1311, 0]
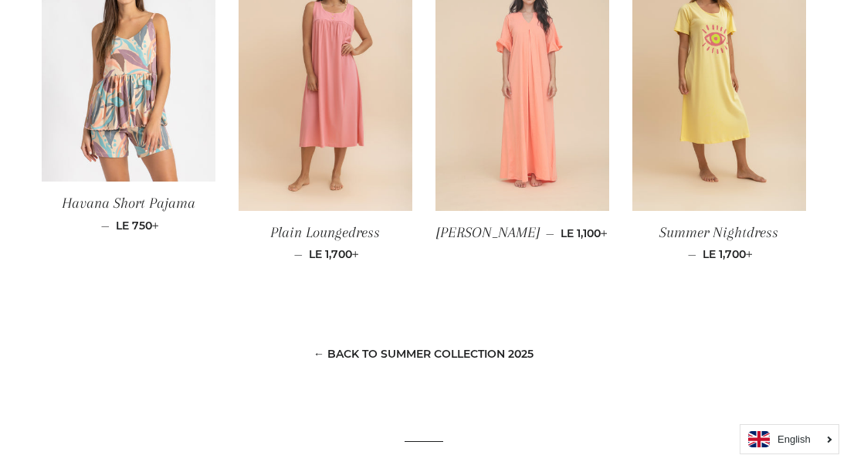
click at [522, 129] on img at bounding box center [522, 81] width 174 height 261
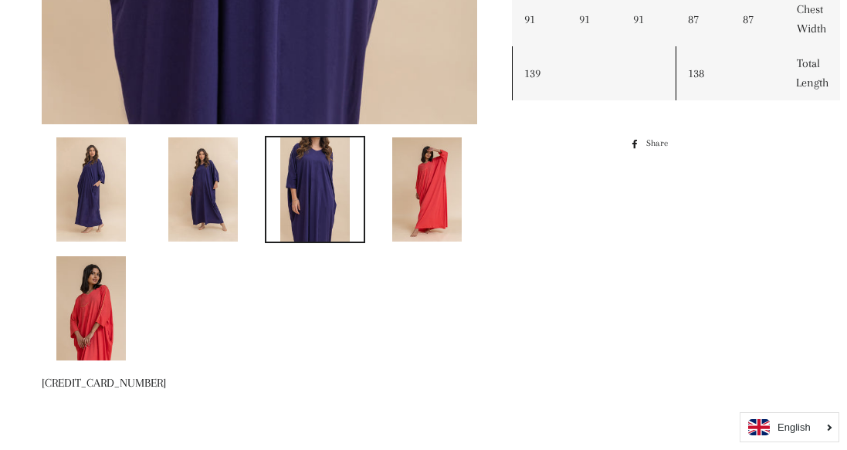
scroll to position [702, 0]
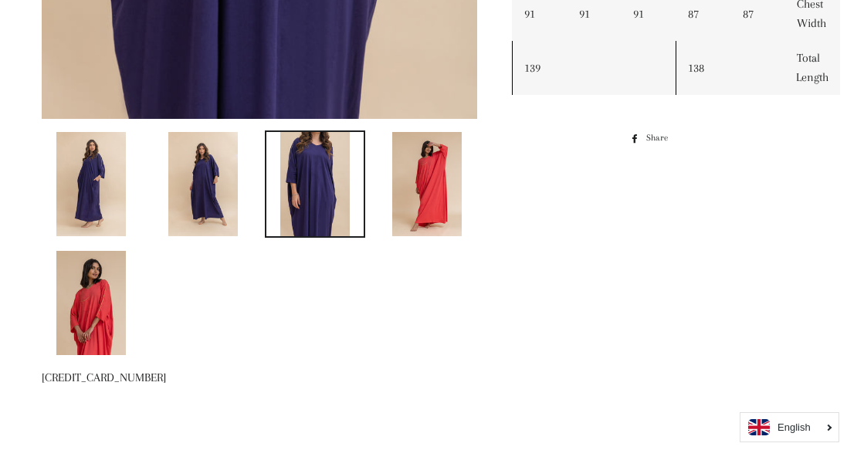
click at [74, 187] on img at bounding box center [90, 184] width 69 height 104
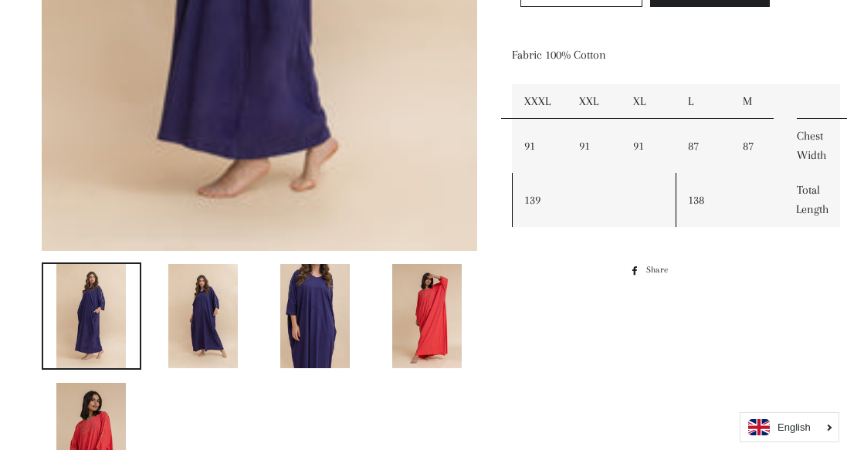
scroll to position [605, 0]
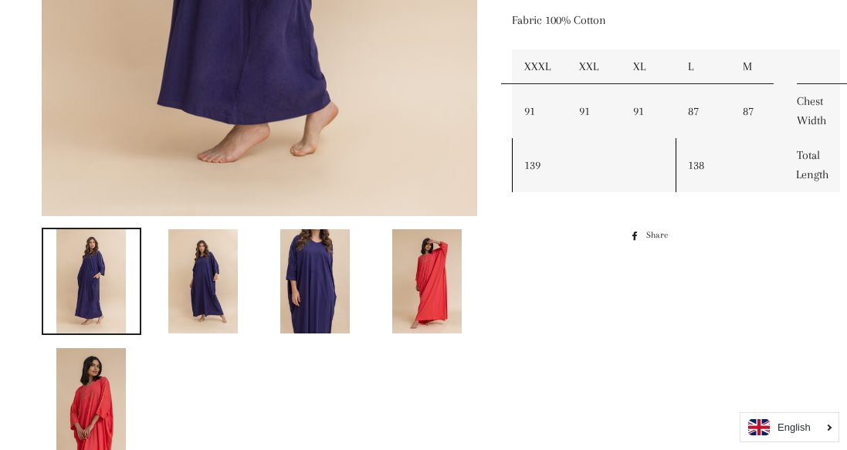
click at [216, 296] on img at bounding box center [202, 281] width 69 height 104
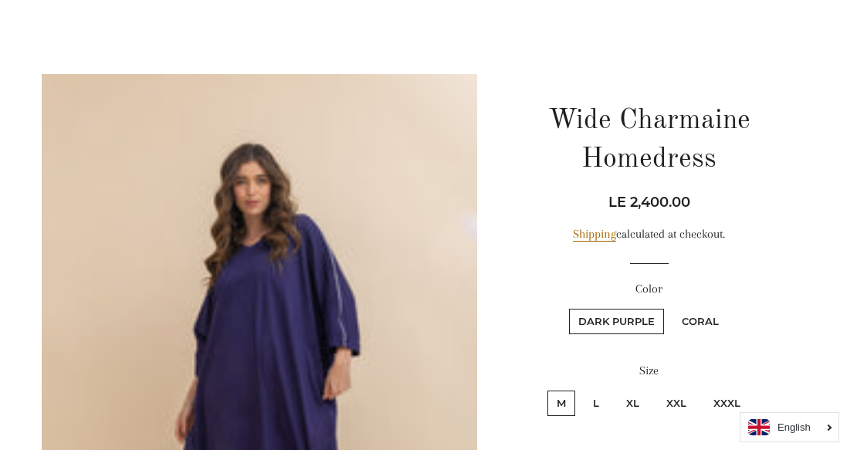
scroll to position [90, 0]
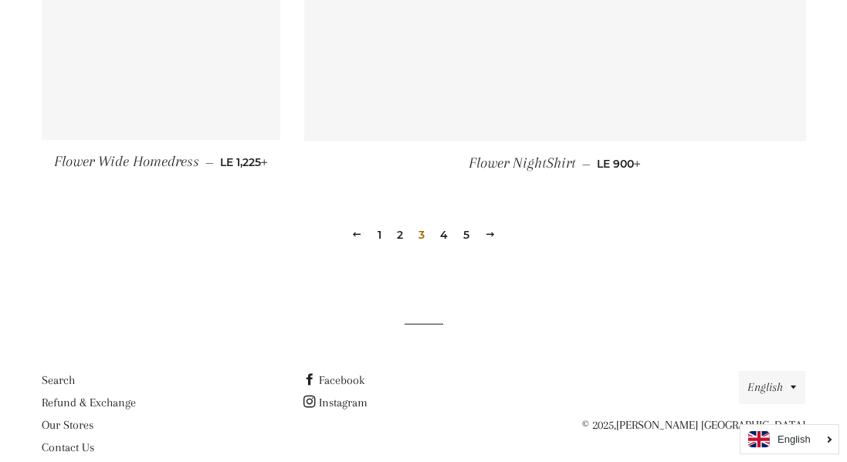
scroll to position [2287, 0]
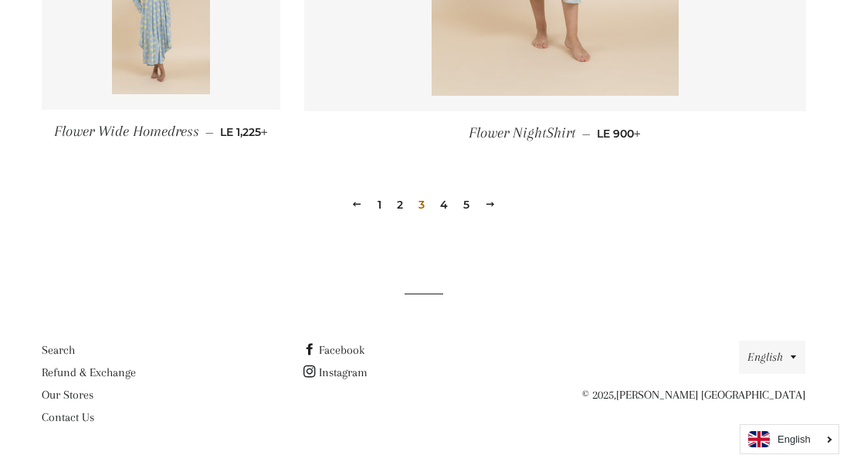
click at [447, 206] on link "4" at bounding box center [444, 204] width 20 height 23
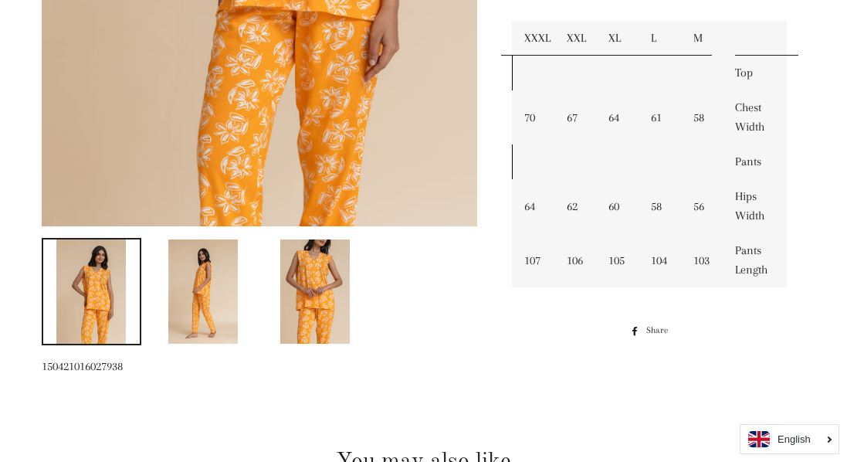
scroll to position [608, 0]
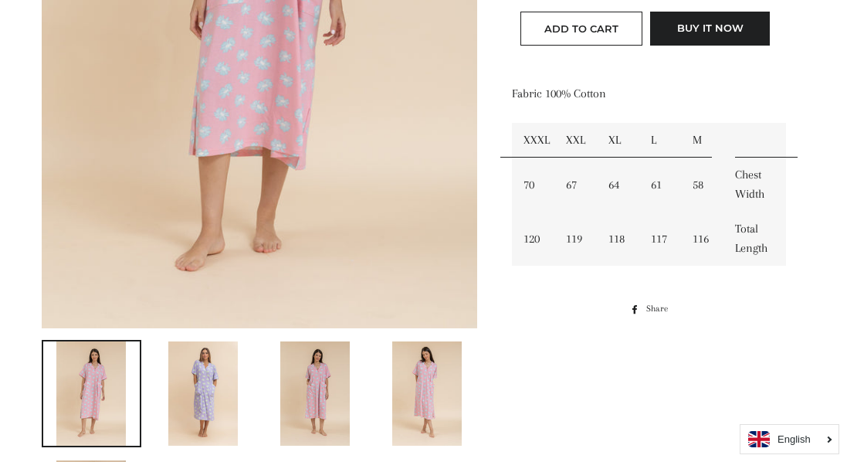
scroll to position [503, 0]
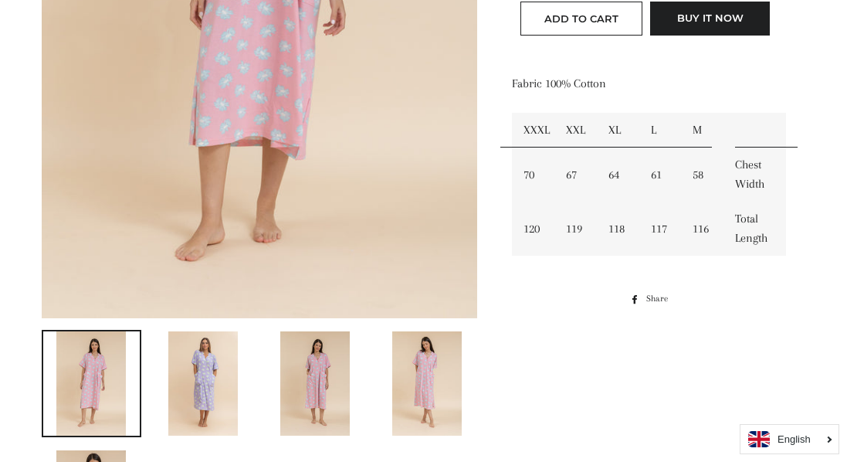
click at [203, 391] on img at bounding box center [202, 383] width 69 height 104
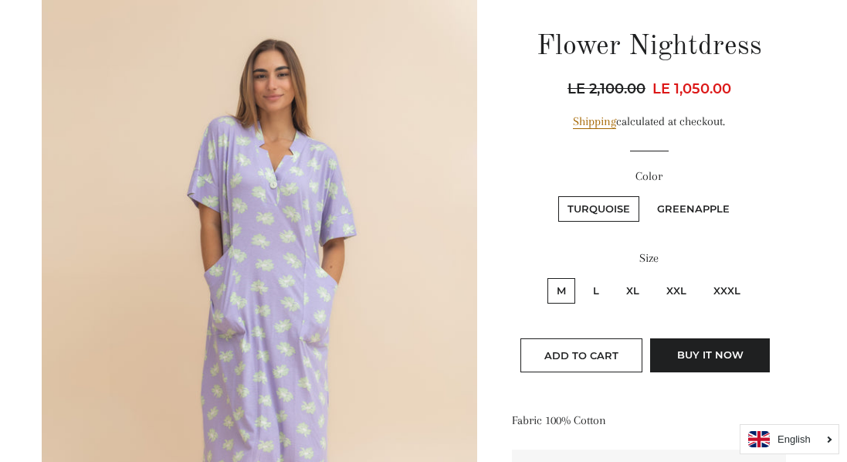
scroll to position [159, 0]
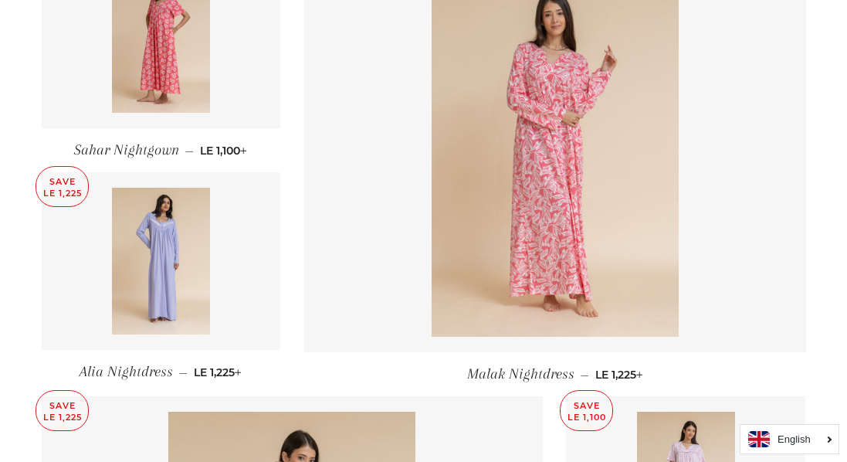
scroll to position [1157, 0]
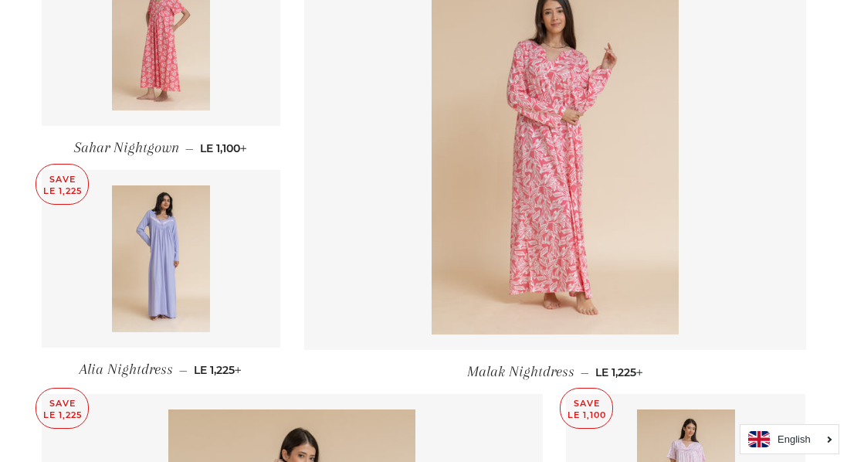
click at [141, 73] on img at bounding box center [161, 37] width 98 height 147
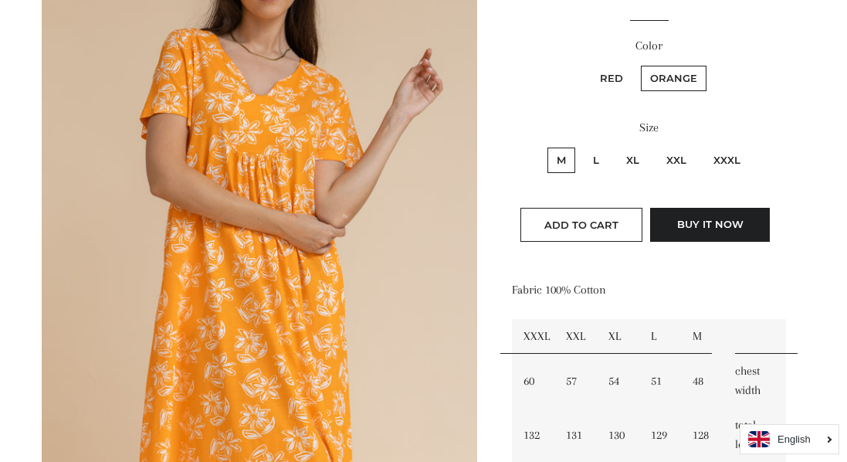
scroll to position [303, 0]
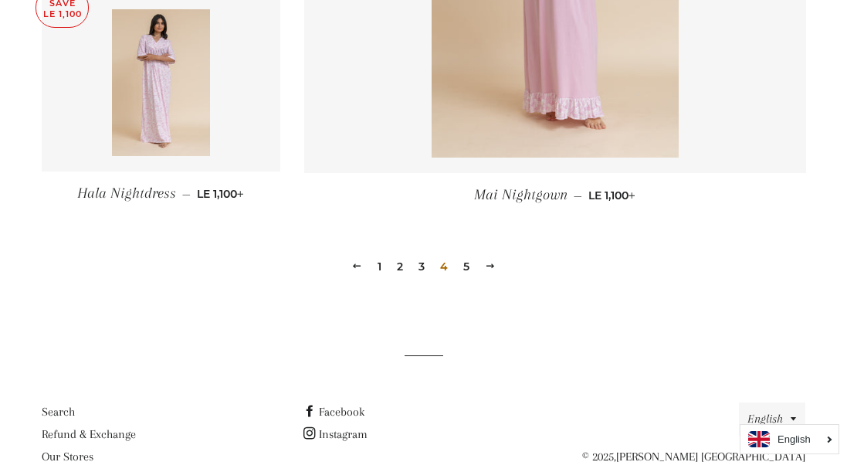
scroll to position [2247, 0]
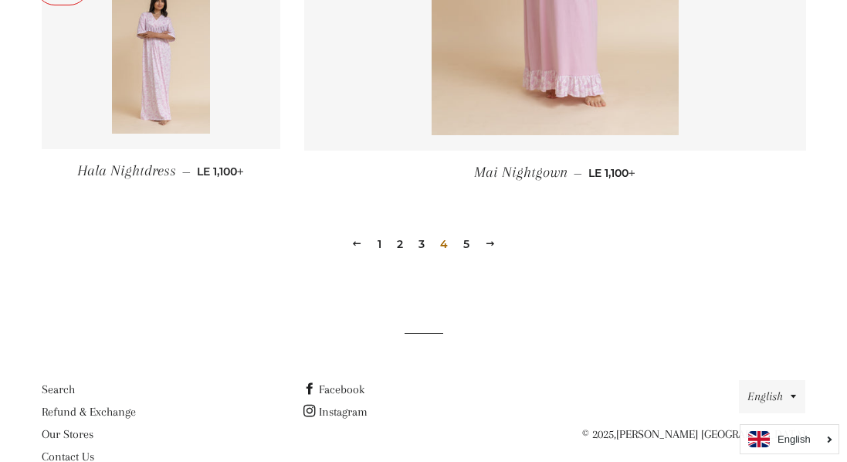
click at [466, 249] on link "5" at bounding box center [466, 243] width 19 height 23
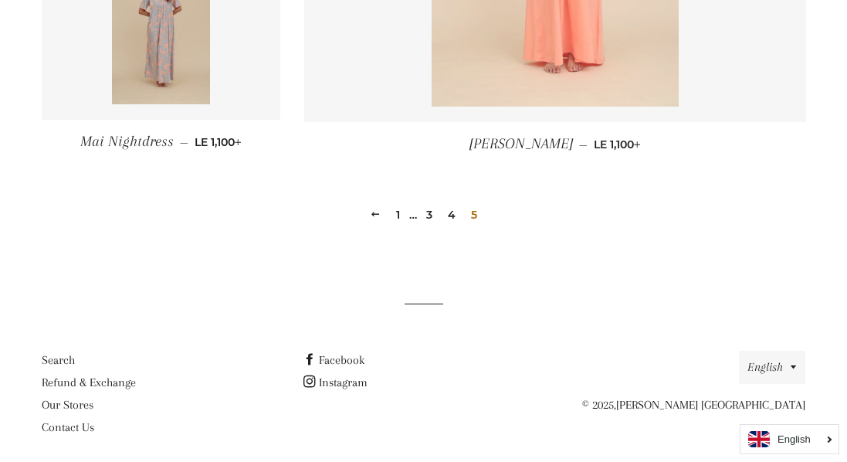
scroll to position [1392, 0]
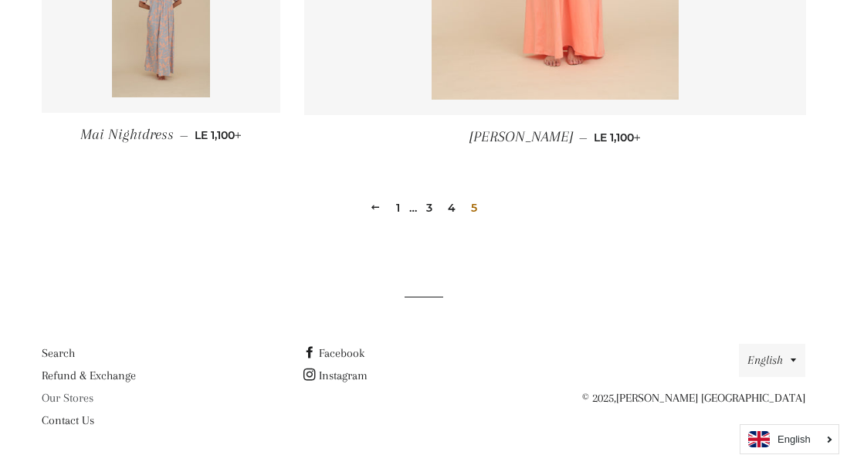
click at [68, 397] on link "Our Stores" at bounding box center [68, 398] width 52 height 14
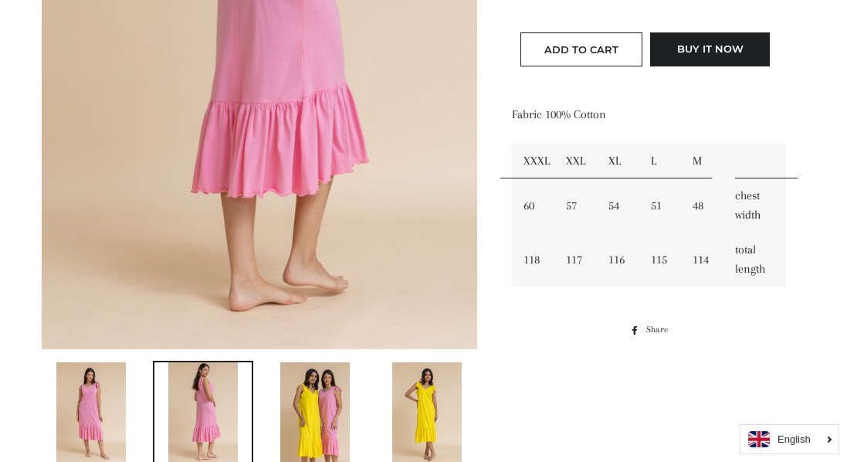
scroll to position [489, 0]
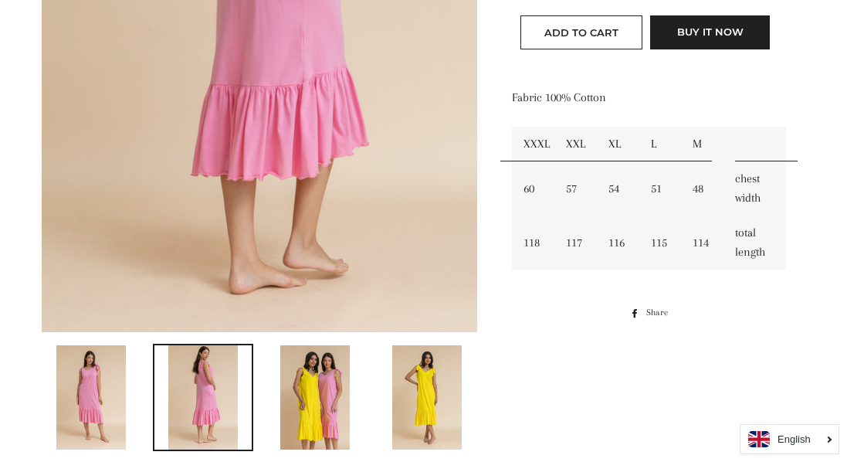
click at [327, 368] on img at bounding box center [314, 397] width 69 height 104
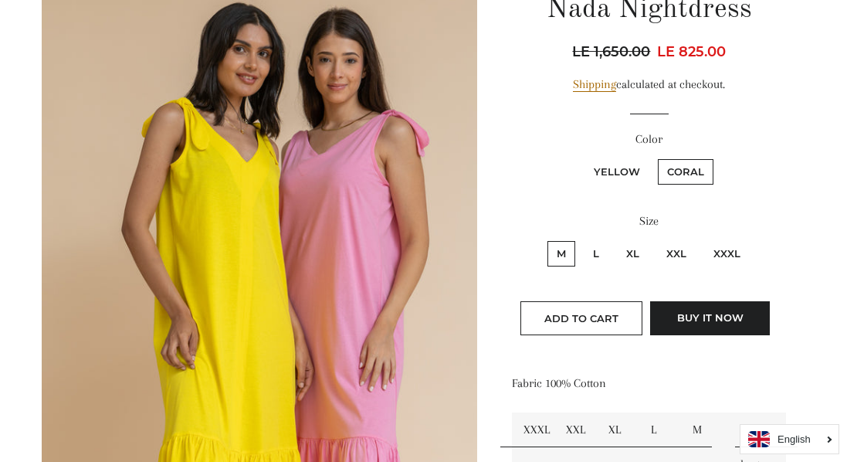
scroll to position [202, 0]
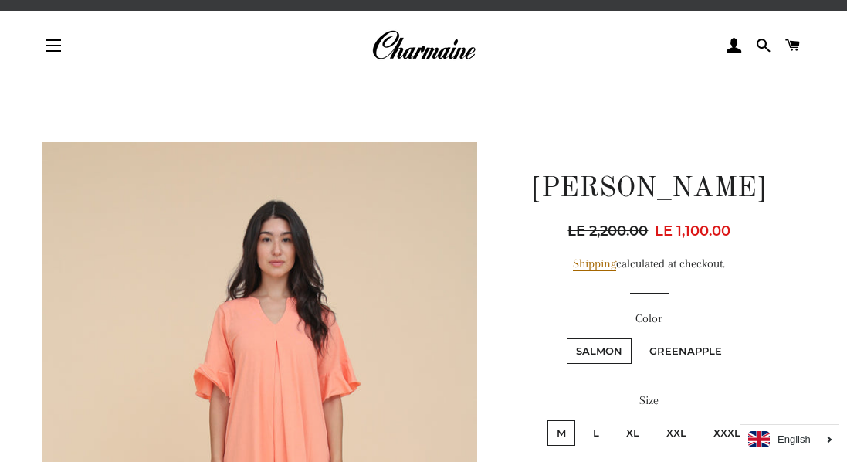
scroll to position [22, 0]
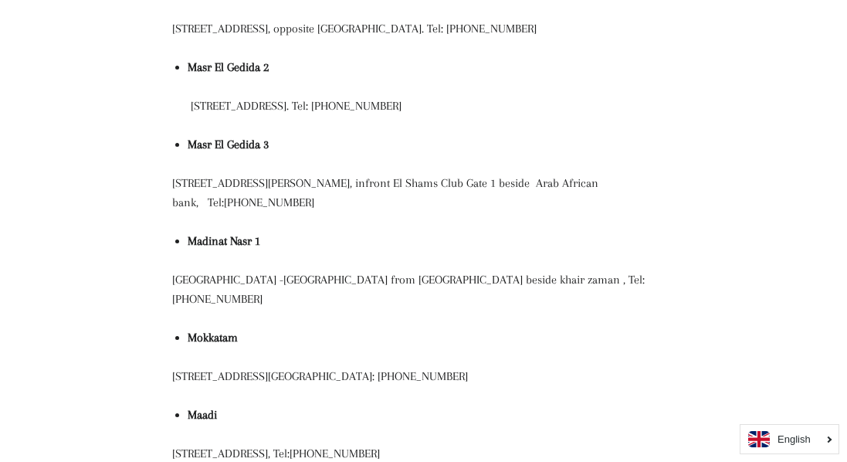
scroll to position [459, 0]
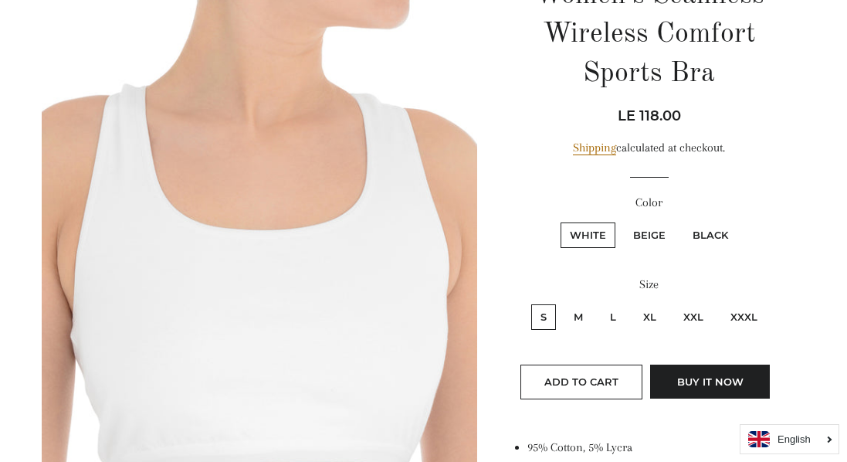
scroll to position [220, 0]
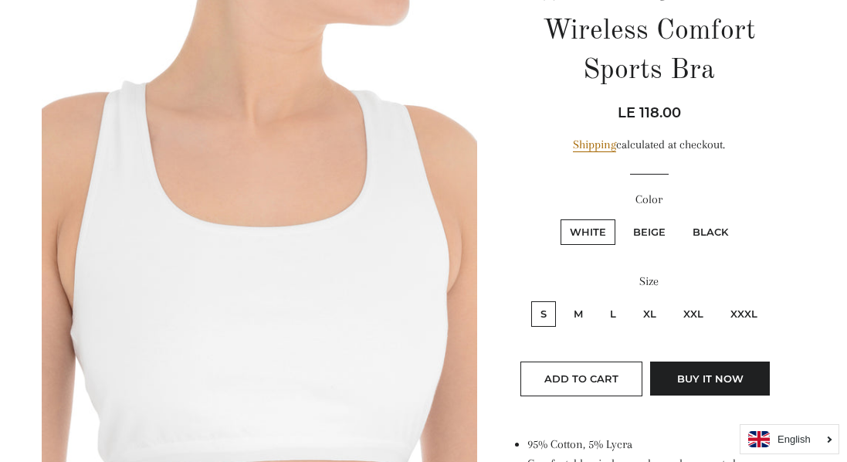
click at [744, 317] on label "XXXL" at bounding box center [744, 313] width 46 height 25
click at [720, 300] on input "XXXL" at bounding box center [719, 299] width 1 height 1
radio input "true"
